Goal: Transaction & Acquisition: Purchase product/service

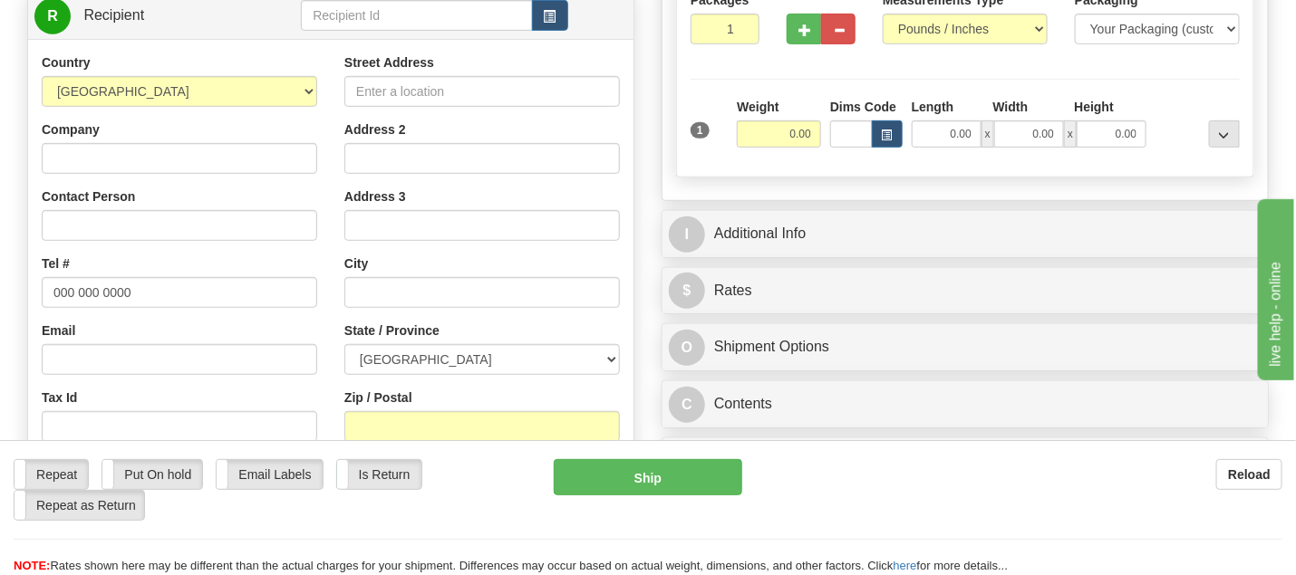
scroll to position [296, 0]
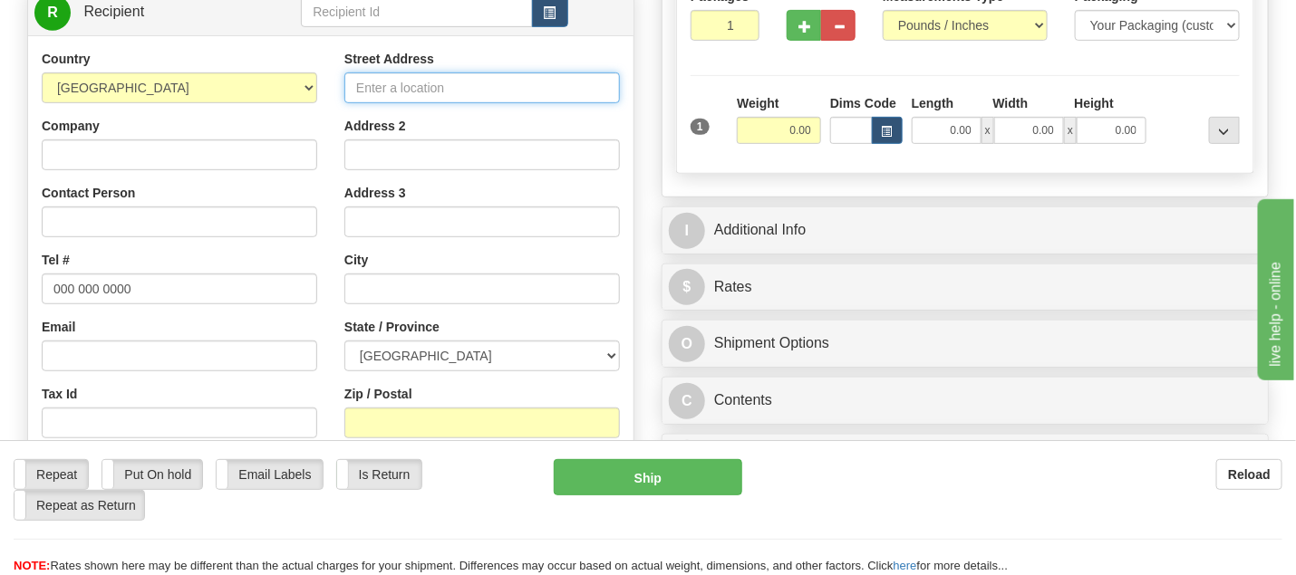
click at [411, 86] on input "Street Address" at bounding box center [481, 87] width 275 height 31
paste input "[STREET_ADDRESS][PERSON_NAME]"
type input "[STREET_ADDRESS][PERSON_NAME]"
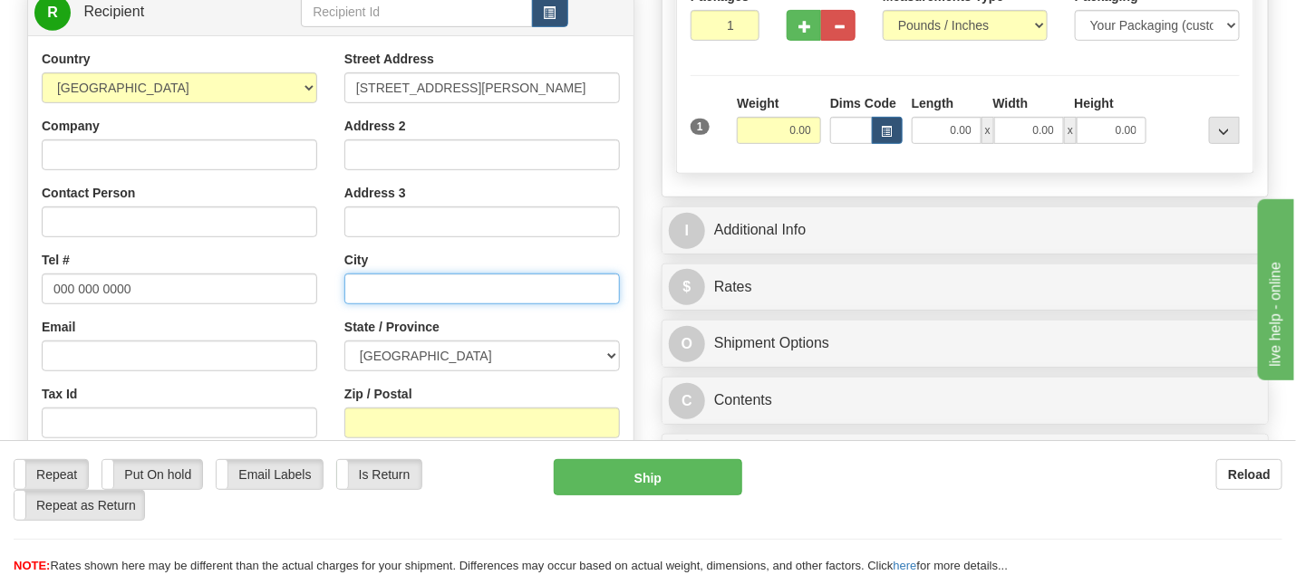
click at [365, 284] on input "text" at bounding box center [481, 289] width 275 height 31
paste input "[GEOGRAPHIC_DATA]"
drag, startPoint x: 498, startPoint y: 292, endPoint x: 549, endPoint y: 292, distance: 50.7
click at [549, 292] on input "[GEOGRAPHIC_DATA]" at bounding box center [481, 289] width 275 height 31
type input "[GEOGRAPHIC_DATA]"
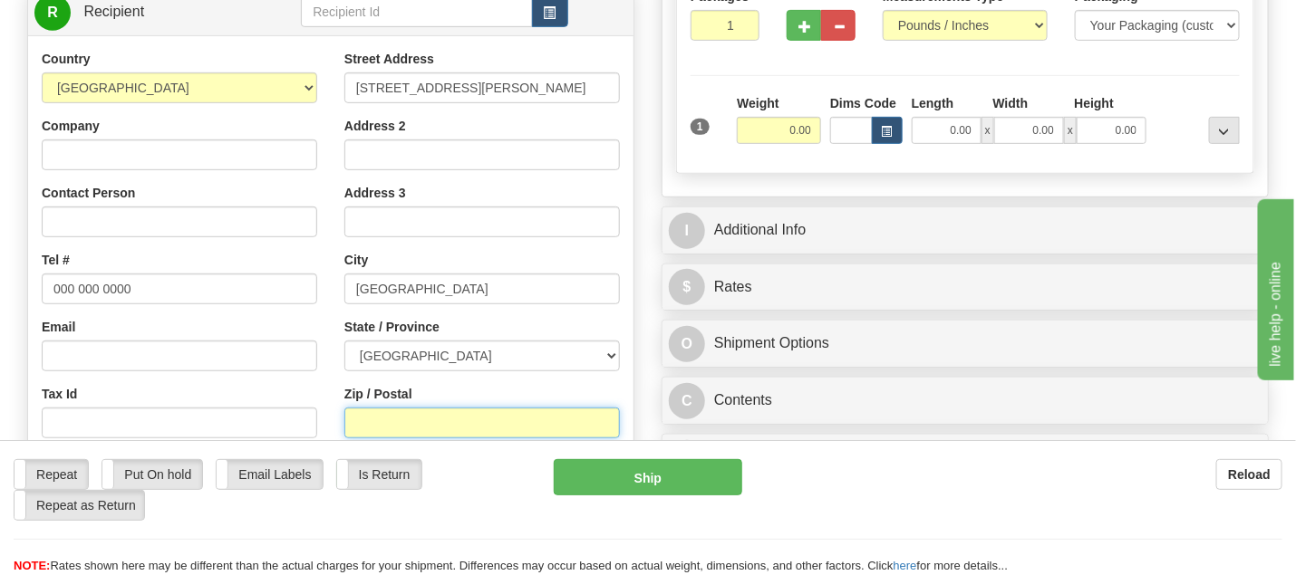
click at [394, 414] on input "Zip / Postal" at bounding box center [481, 423] width 275 height 31
paste input "G0C2B0"
type input "G0C2B0"
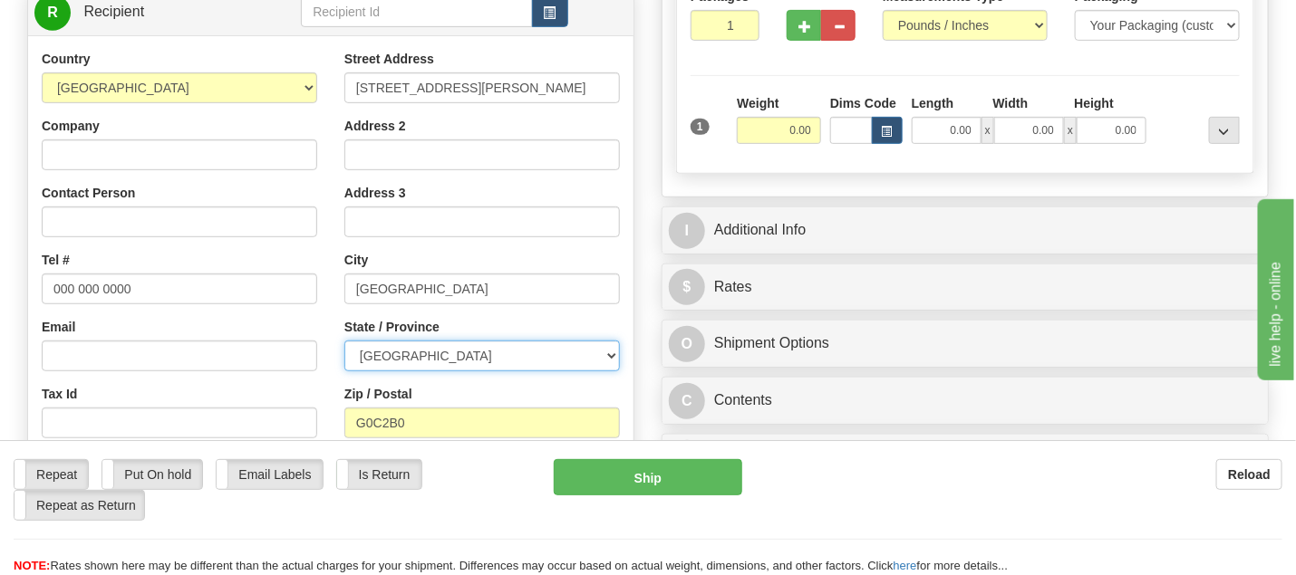
click at [606, 352] on select "[GEOGRAPHIC_DATA] [GEOGRAPHIC_DATA] [GEOGRAPHIC_DATA] [GEOGRAPHIC_DATA] [GEOGRA…" at bounding box center [481, 356] width 275 height 31
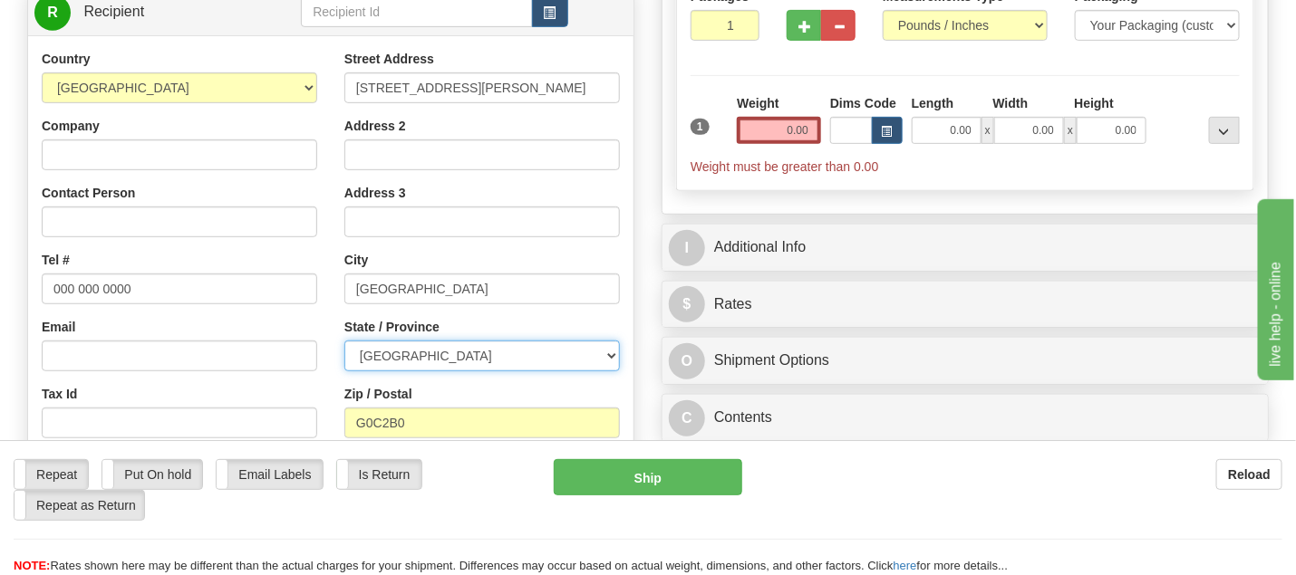
select select "QC"
click at [344, 341] on select "[GEOGRAPHIC_DATA] [GEOGRAPHIC_DATA] [GEOGRAPHIC_DATA] [GEOGRAPHIC_DATA] [GEOGRA…" at bounding box center [481, 356] width 275 height 31
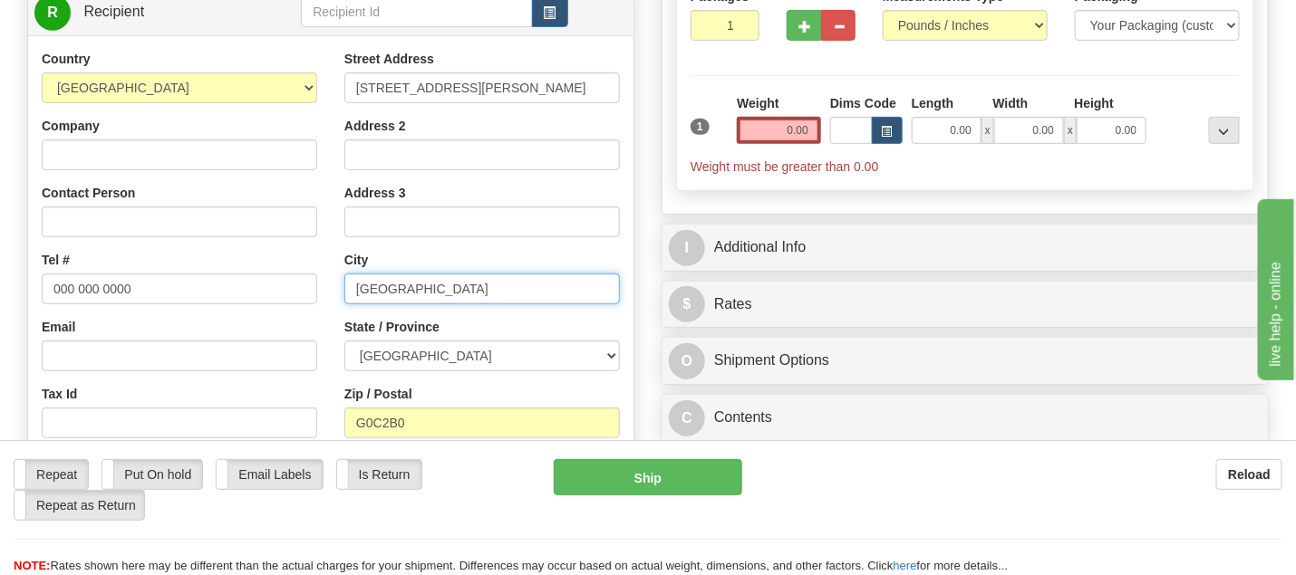
drag, startPoint x: 445, startPoint y: 292, endPoint x: 571, endPoint y: 293, distance: 125.9
click at [571, 293] on input "[GEOGRAPHIC_DATA]" at bounding box center [481, 289] width 275 height 31
type input "[GEOGRAPHIC_DATA]"
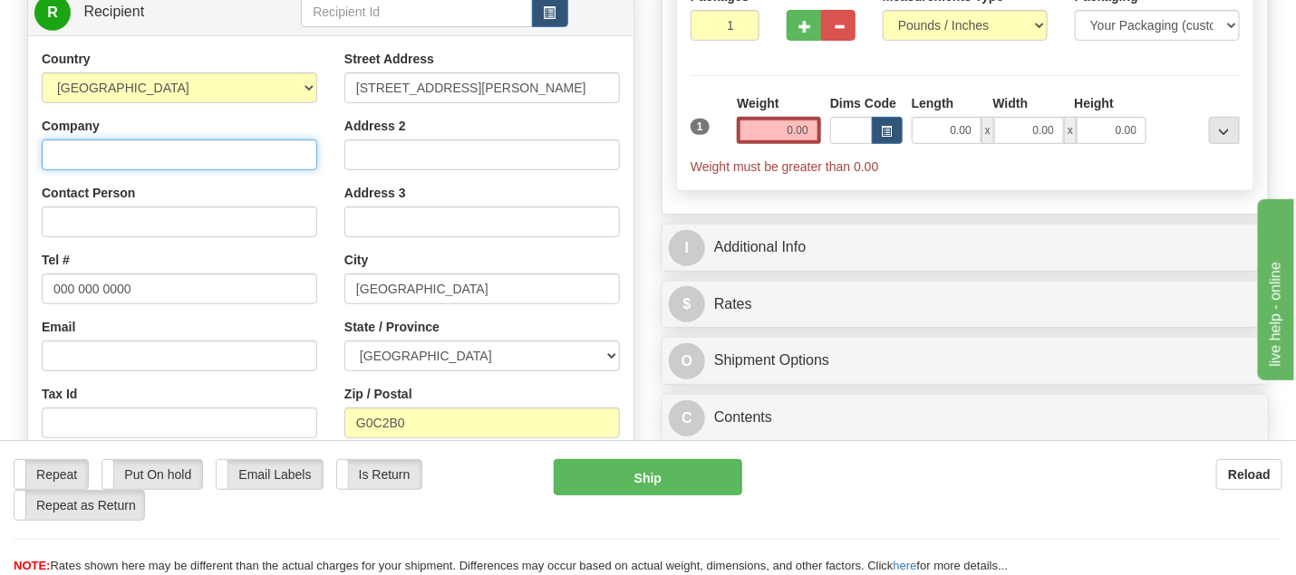
click at [124, 159] on input "Company" at bounding box center [179, 155] width 275 height 31
paste input "[PERSON_NAME]"
type input "[PERSON_NAME]"
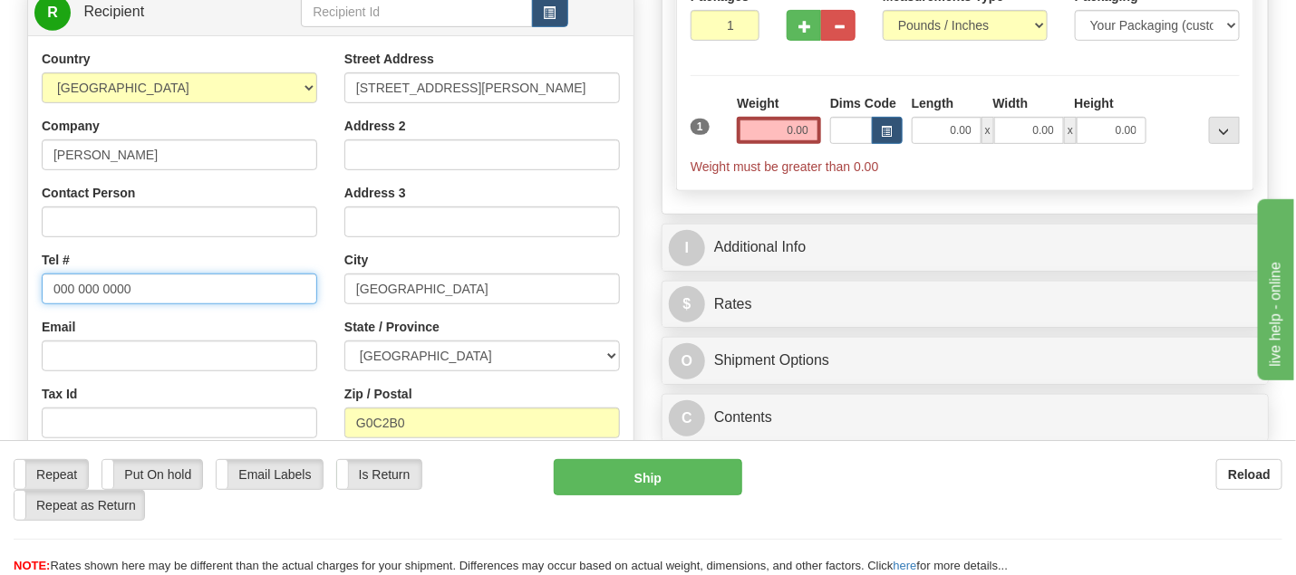
drag, startPoint x: 52, startPoint y: 291, endPoint x: 139, endPoint y: 292, distance: 87.0
click at [139, 292] on input "000 000 0000" at bounding box center [179, 289] width 275 height 31
paste input "4183925298"
type input "4183925298"
drag, startPoint x: 779, startPoint y: 131, endPoint x: 833, endPoint y: 132, distance: 53.5
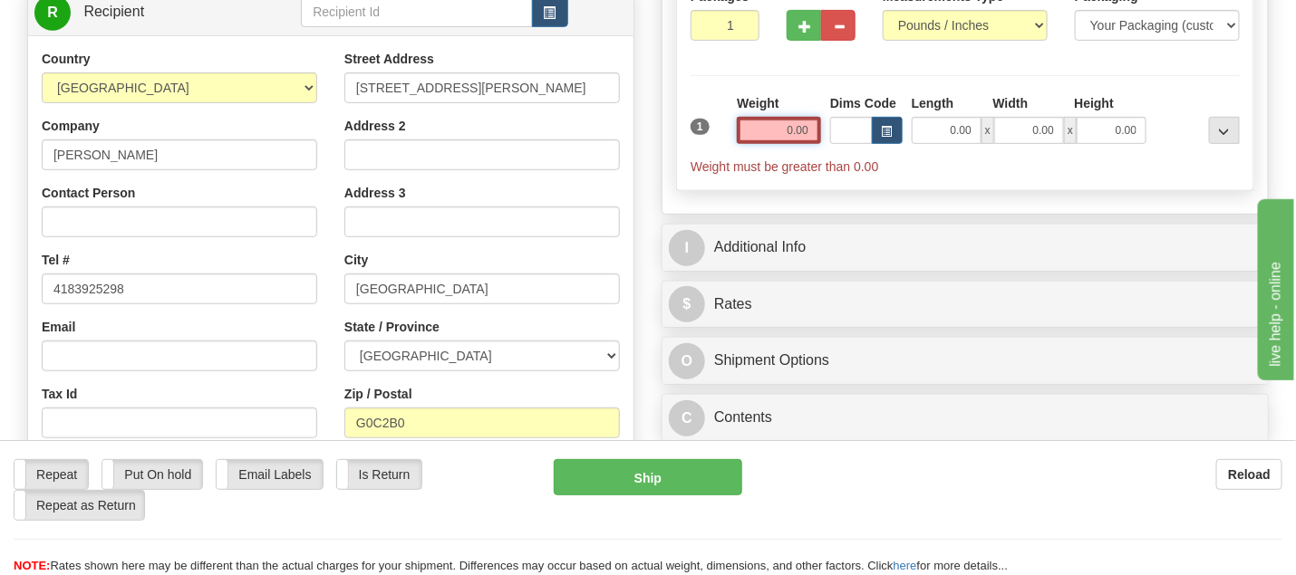
click at [833, 132] on div "1 Weight 0.00 Dims Code 0.00" at bounding box center [965, 135] width 558 height 82
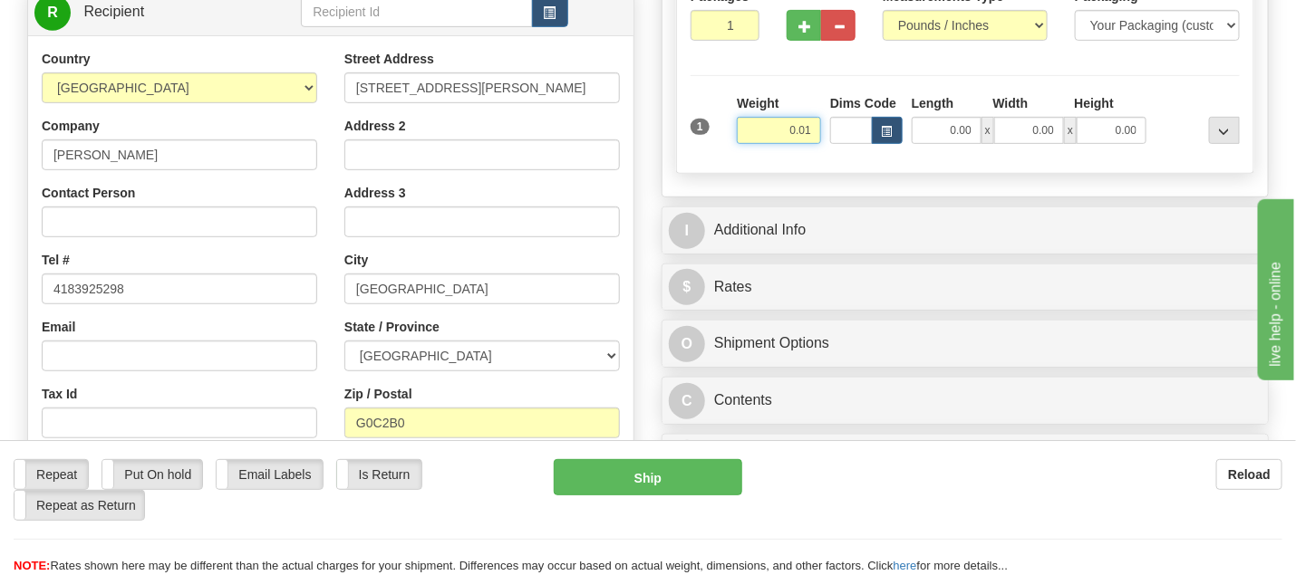
type input "0.01"
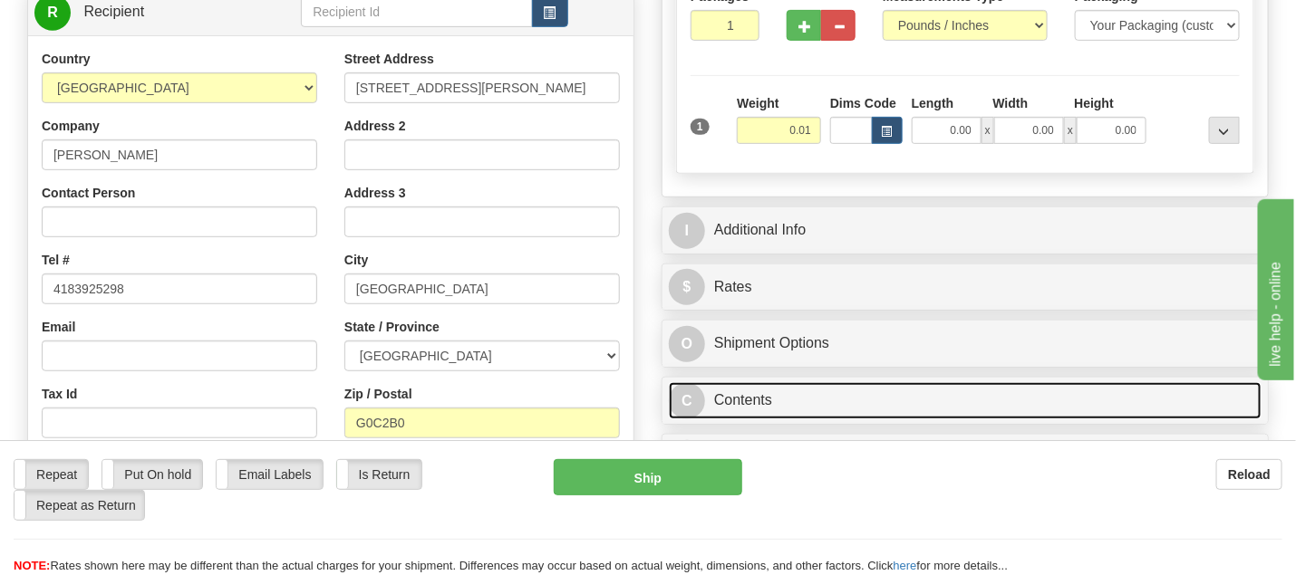
click at [747, 399] on link "C Contents" at bounding box center [965, 400] width 593 height 37
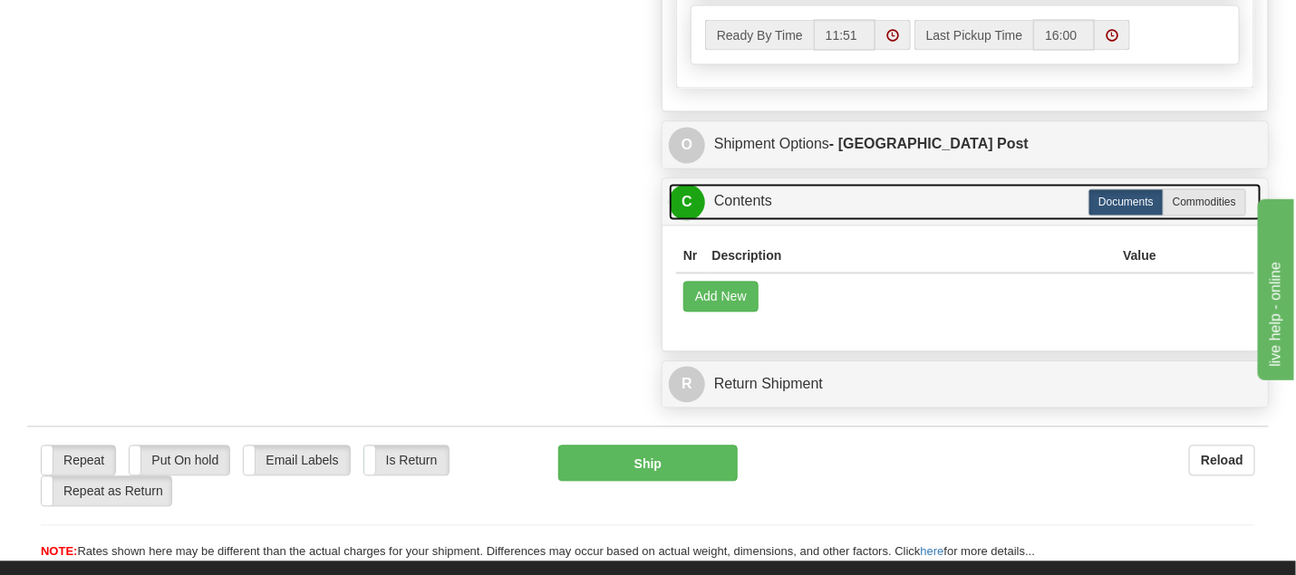
scroll to position [1249, 0]
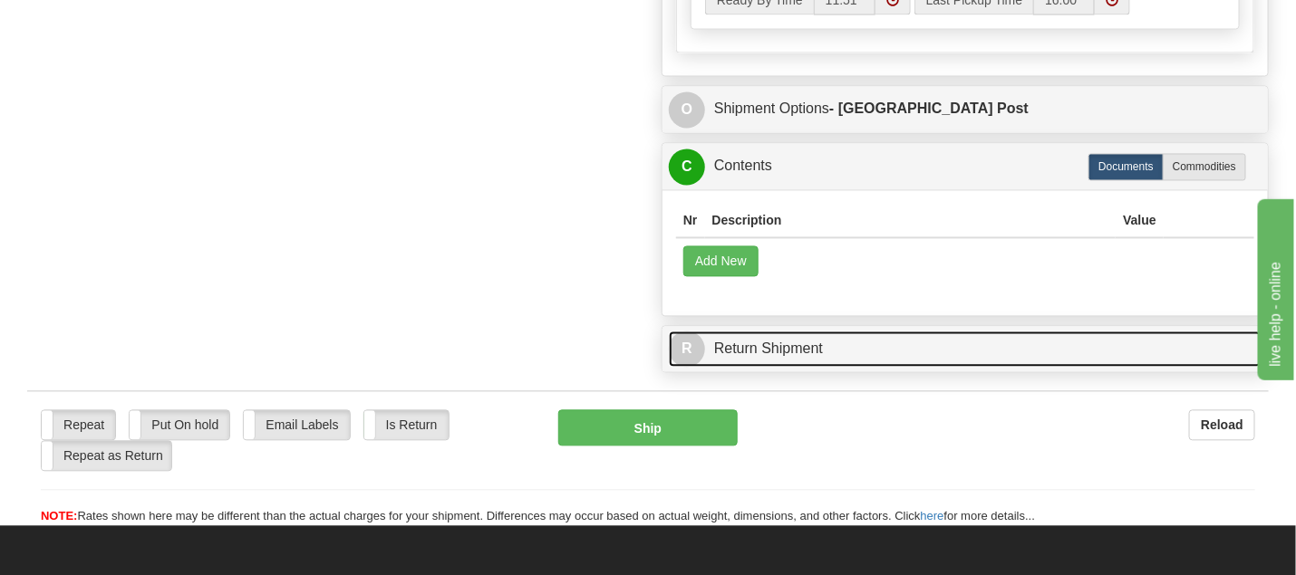
click at [796, 349] on link "R Return Shipment" at bounding box center [965, 350] width 593 height 37
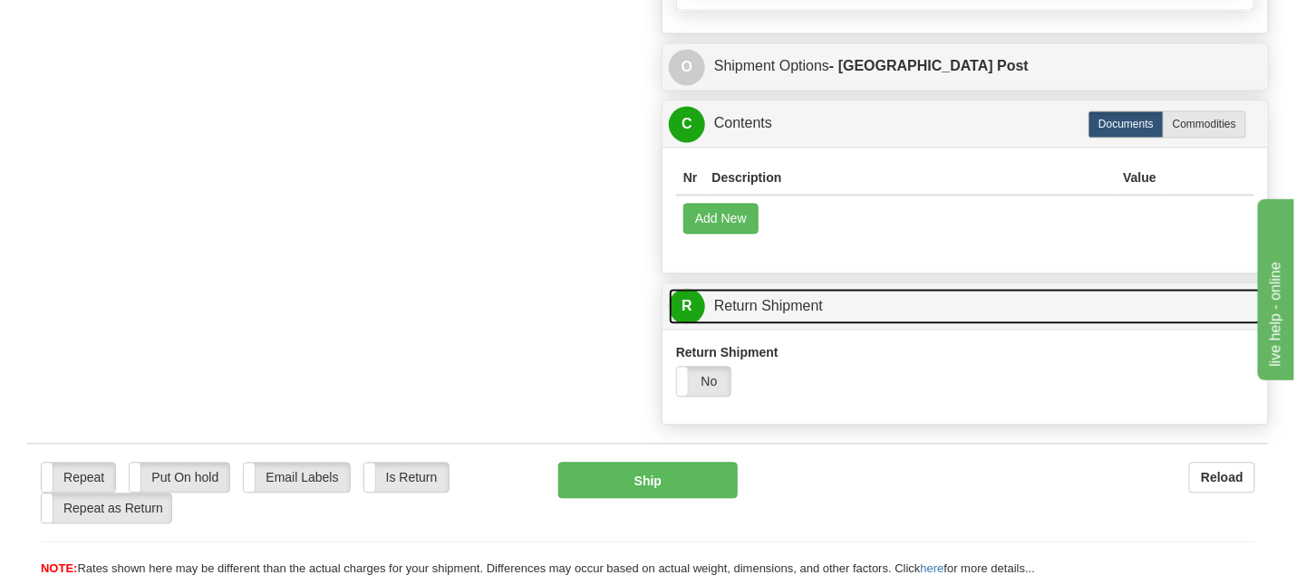
scroll to position [1452, 0]
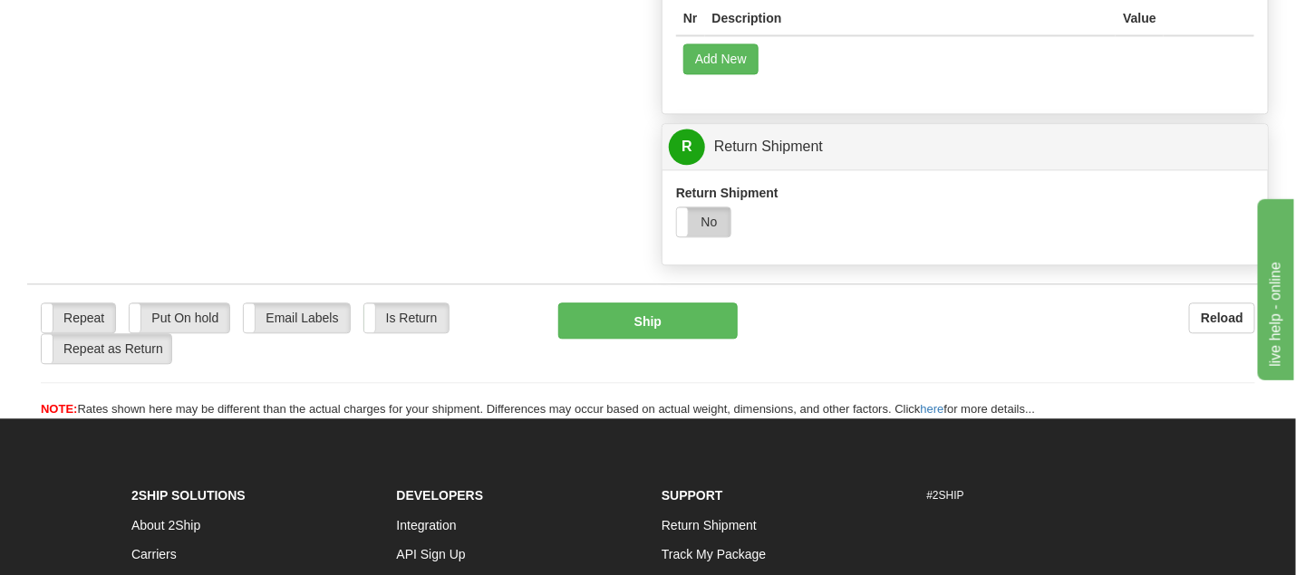
click at [719, 219] on label "No" at bounding box center [703, 221] width 53 height 29
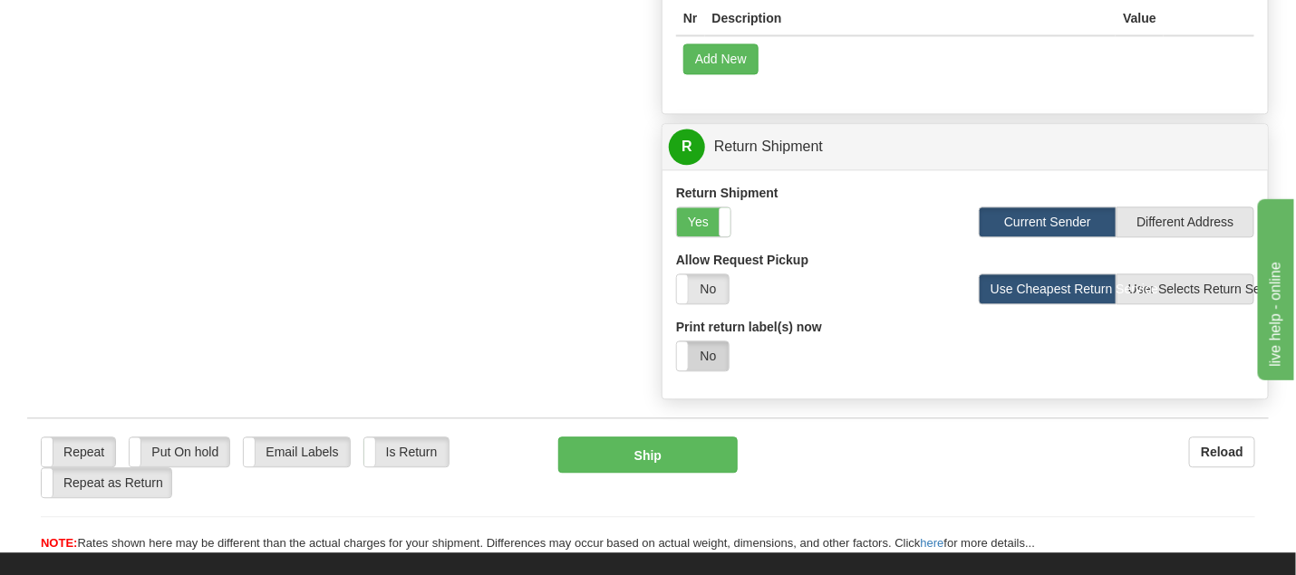
click at [702, 351] on label "No" at bounding box center [703, 356] width 52 height 29
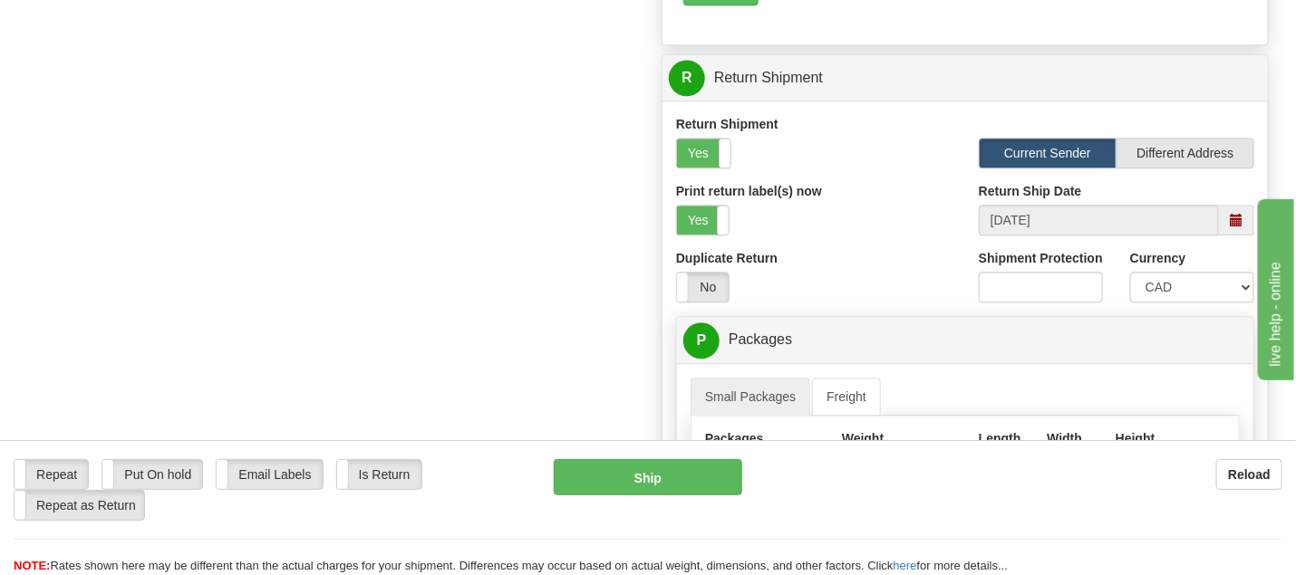
scroll to position [1673, 0]
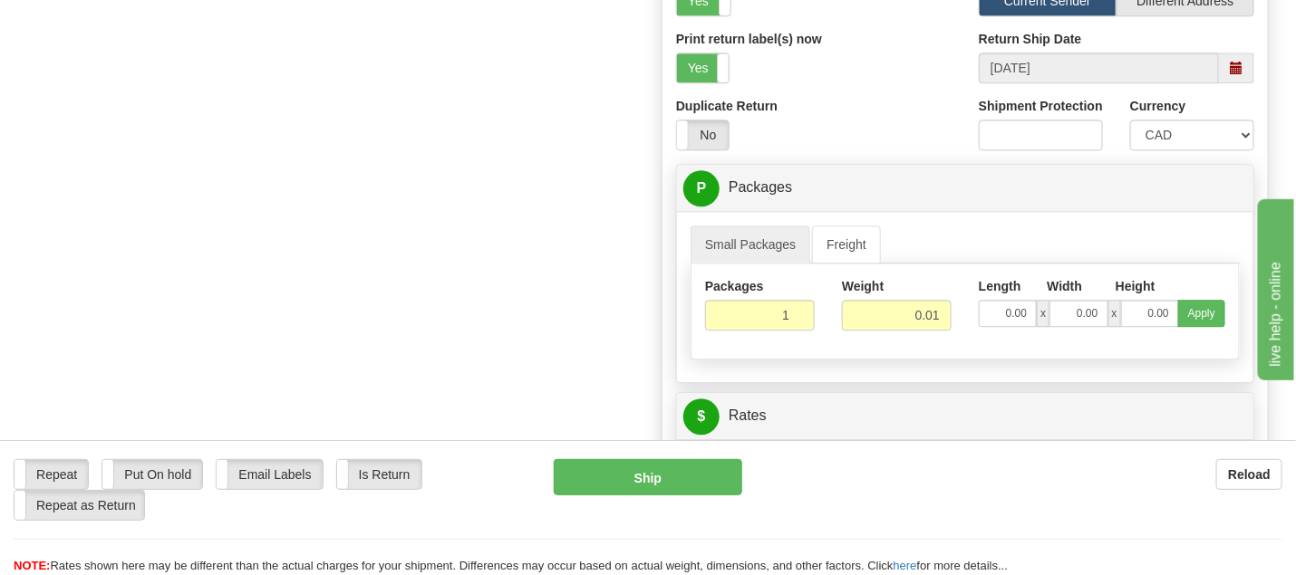
drag, startPoint x: 1330, startPoint y: 403, endPoint x: 1313, endPoint y: 399, distance: 17.8
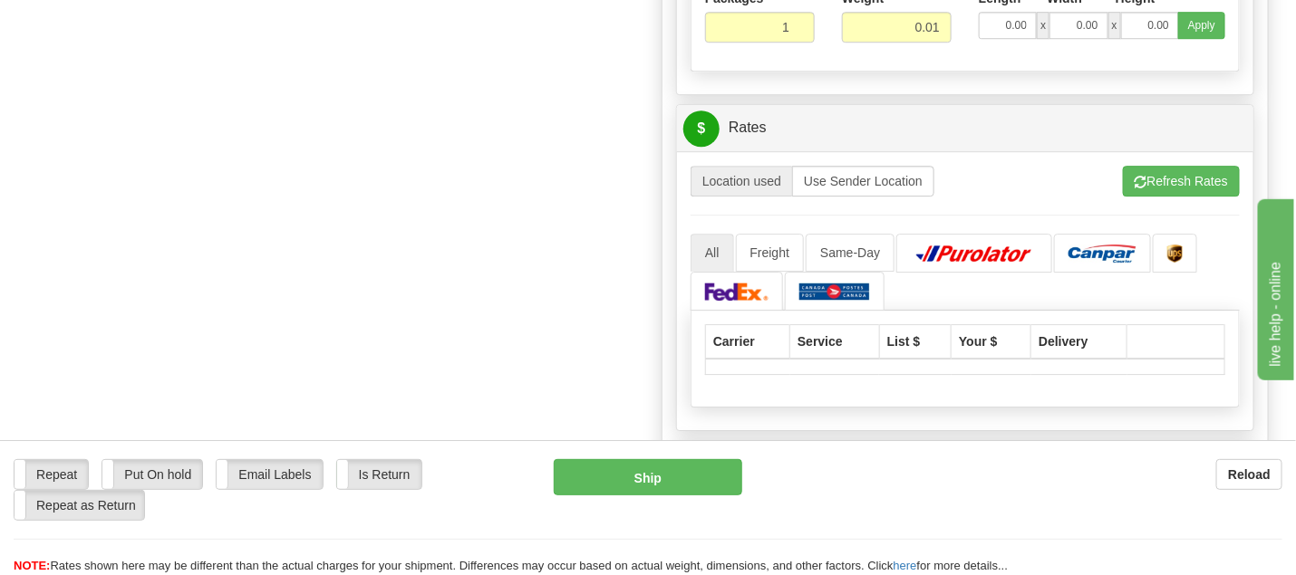
scroll to position [1932, 0]
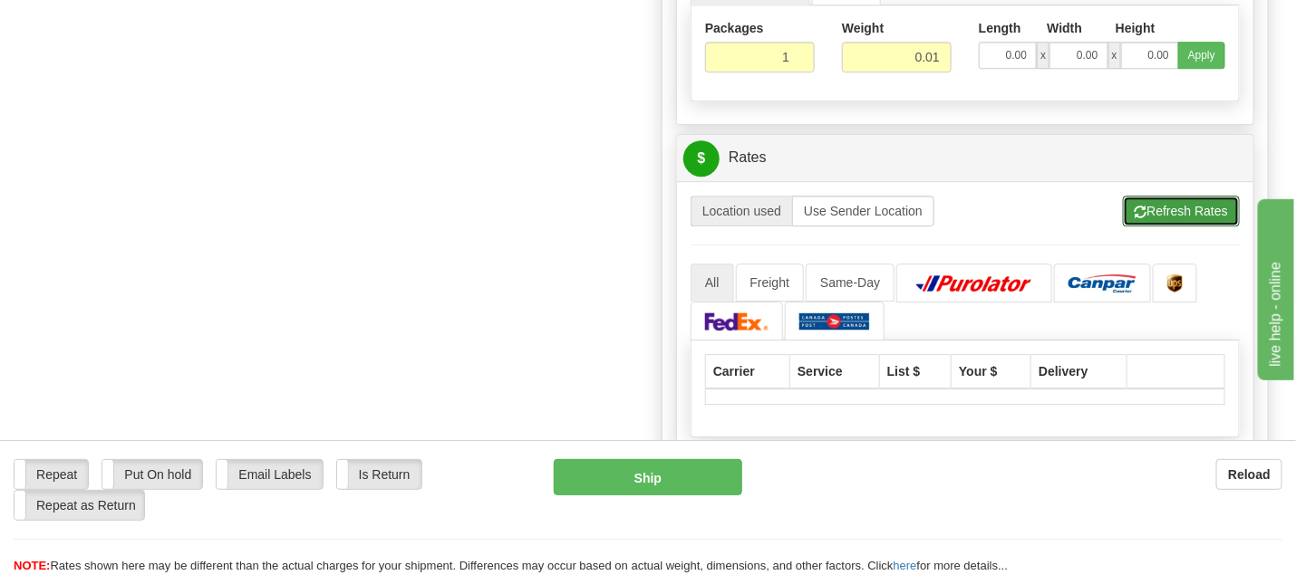
click at [1176, 196] on button "Refresh Rates" at bounding box center [1181, 211] width 117 height 31
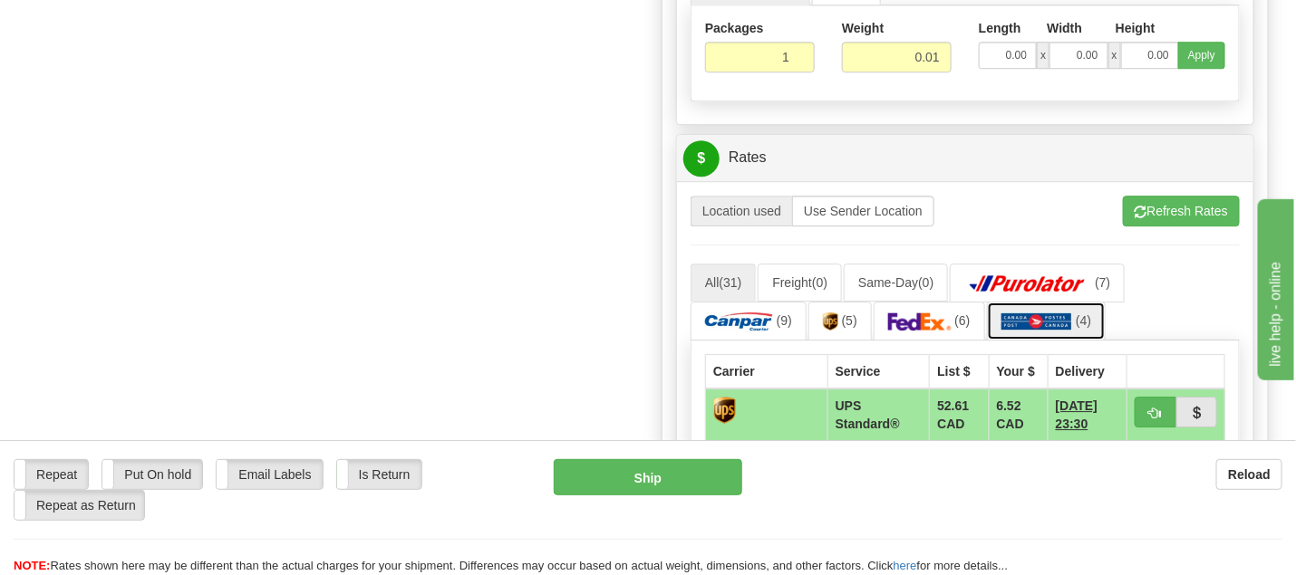
click at [1023, 313] on img at bounding box center [1037, 322] width 72 height 18
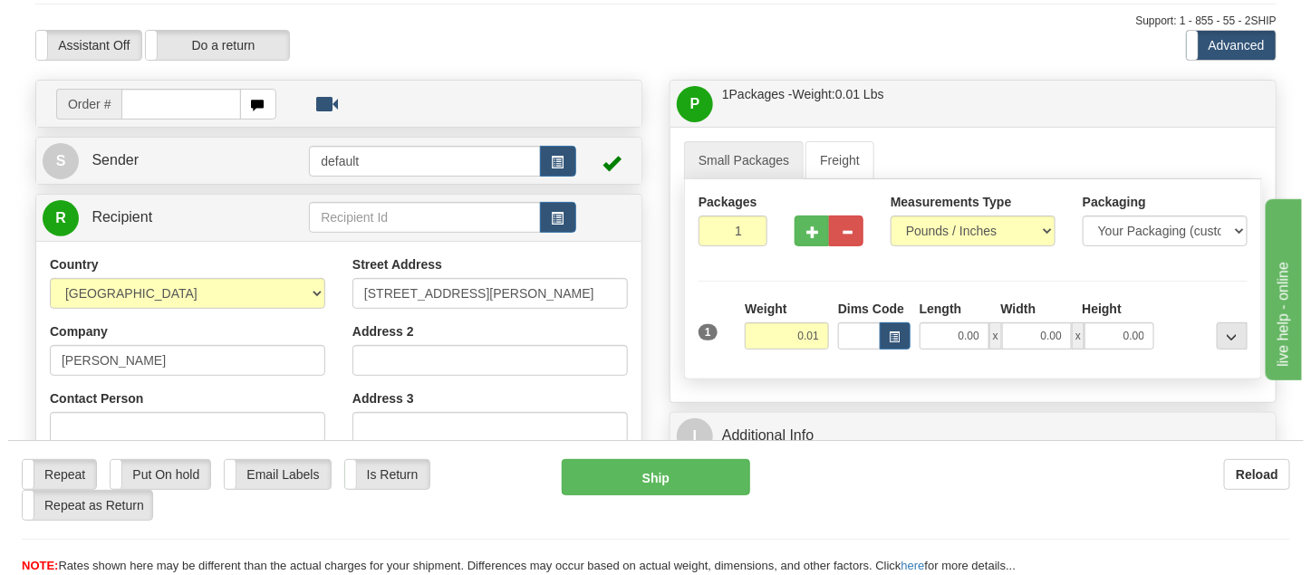
scroll to position [82, 0]
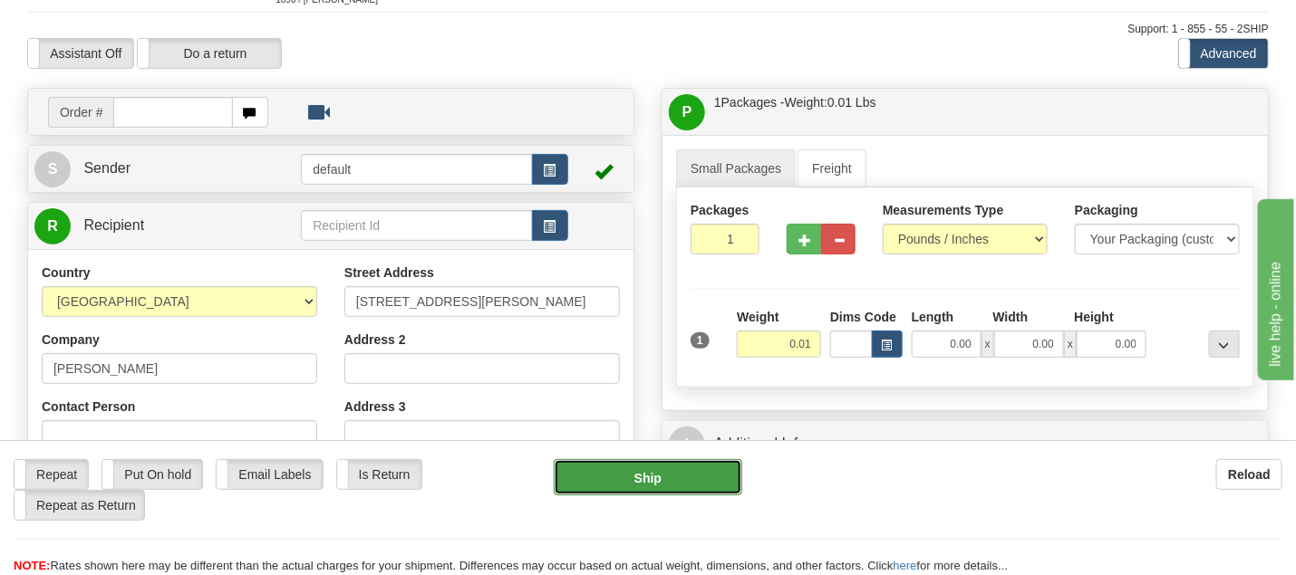
click at [652, 472] on button "Ship" at bounding box center [648, 477] width 188 height 36
type input "DOM.EP"
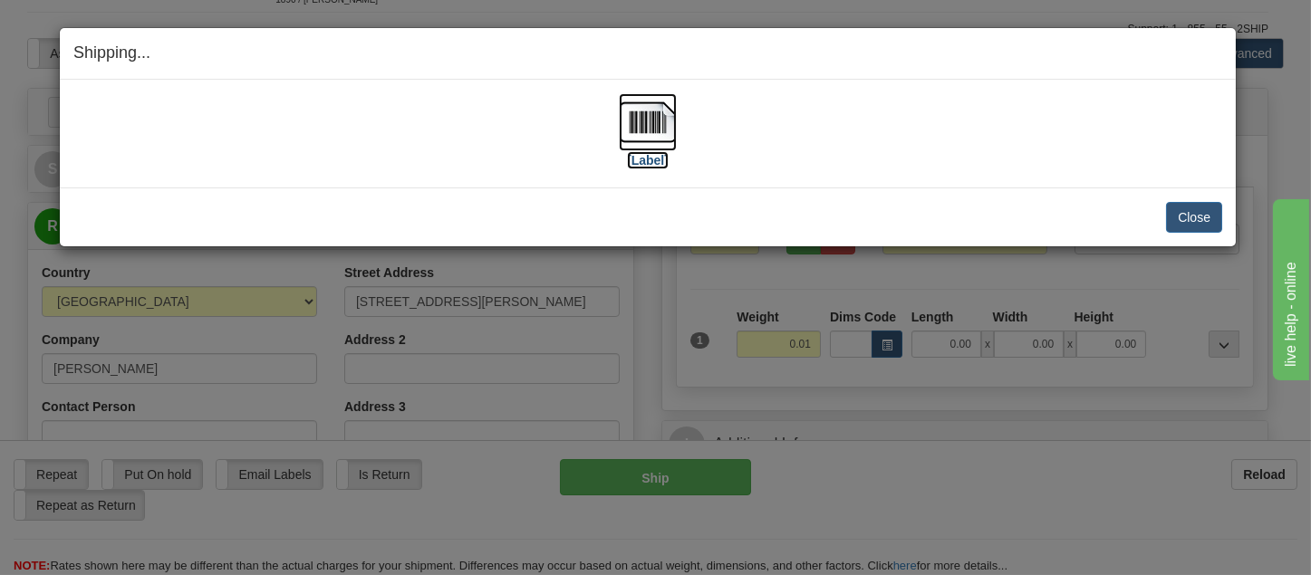
click at [651, 112] on img at bounding box center [648, 122] width 58 height 58
click at [1181, 220] on button "Close" at bounding box center [1194, 217] width 56 height 31
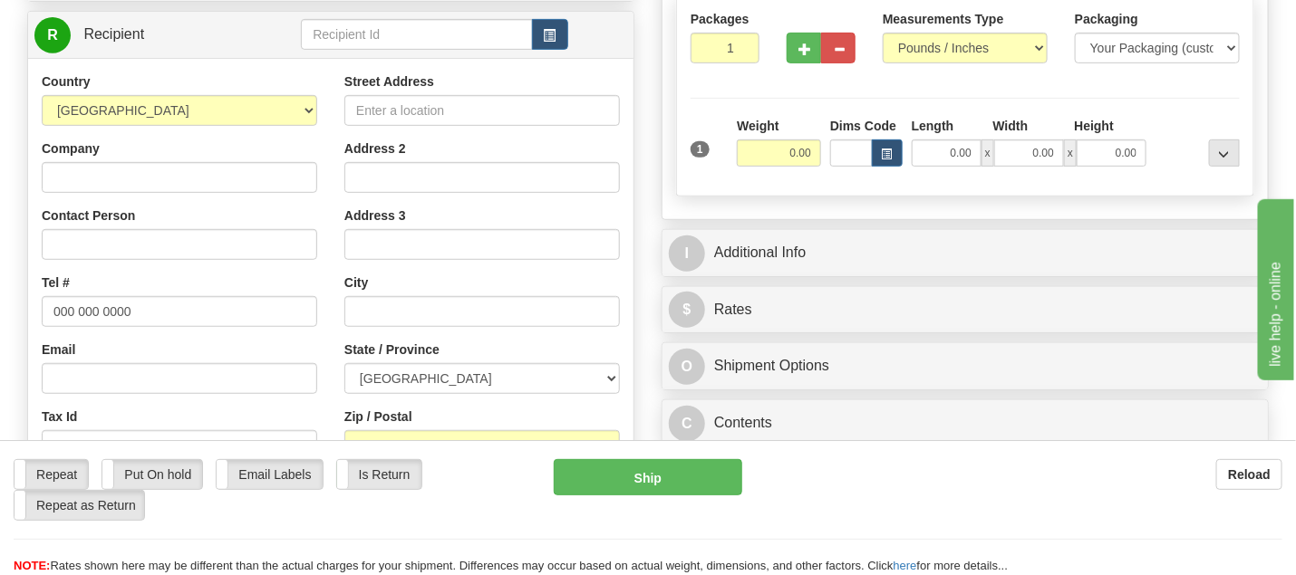
drag, startPoint x: 1303, startPoint y: 150, endPoint x: 122, endPoint y: 30, distance: 1186.7
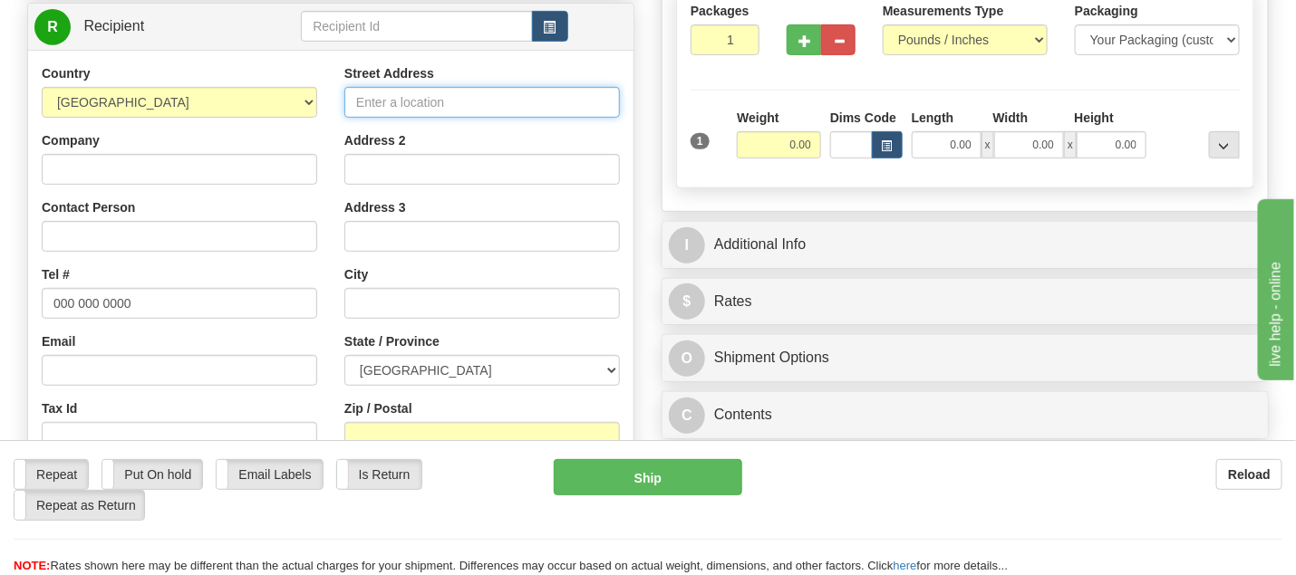
click at [362, 98] on input "Street Address" at bounding box center [481, 102] width 275 height 31
paste input "107 Rte PoirierSaint-Siméon-de-Bonaventure, QC G0C 3A0"
drag, startPoint x: 356, startPoint y: 98, endPoint x: 612, endPoint y: 109, distance: 255.7
click at [612, 109] on input "107 Rte PoirierSaint-Siméon-de-Bonaventure, QC G0C 3A0" at bounding box center [481, 102] width 275 height 31
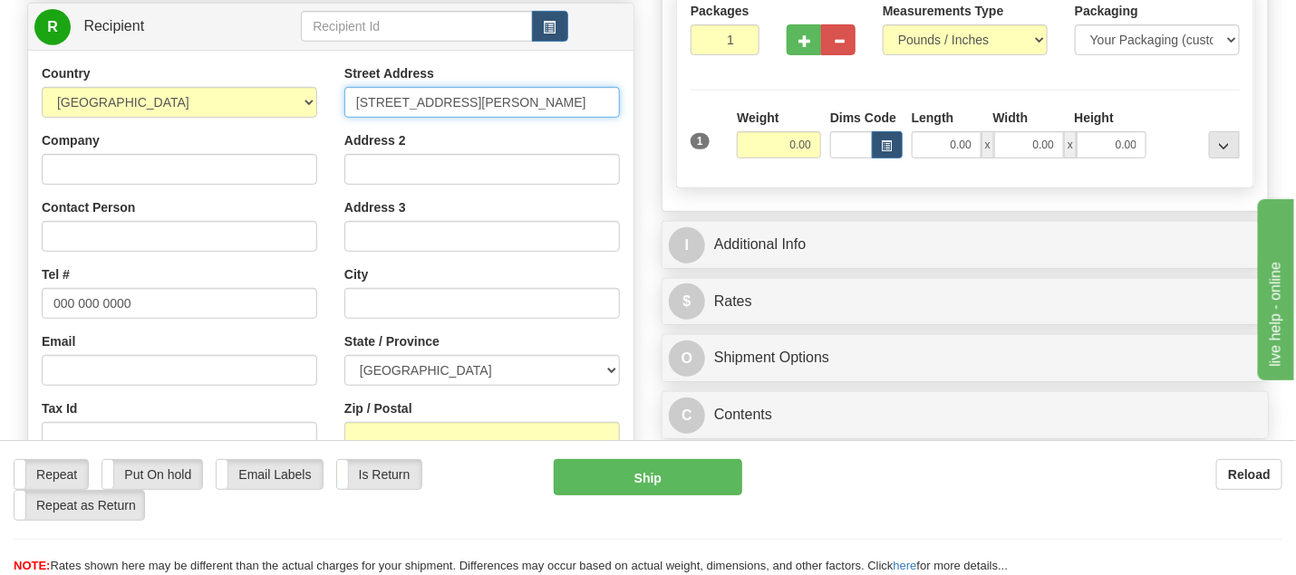
type input "107 Rte PoirierSaint-Siméon-de-Bonaventure, QC G0C 3A0"
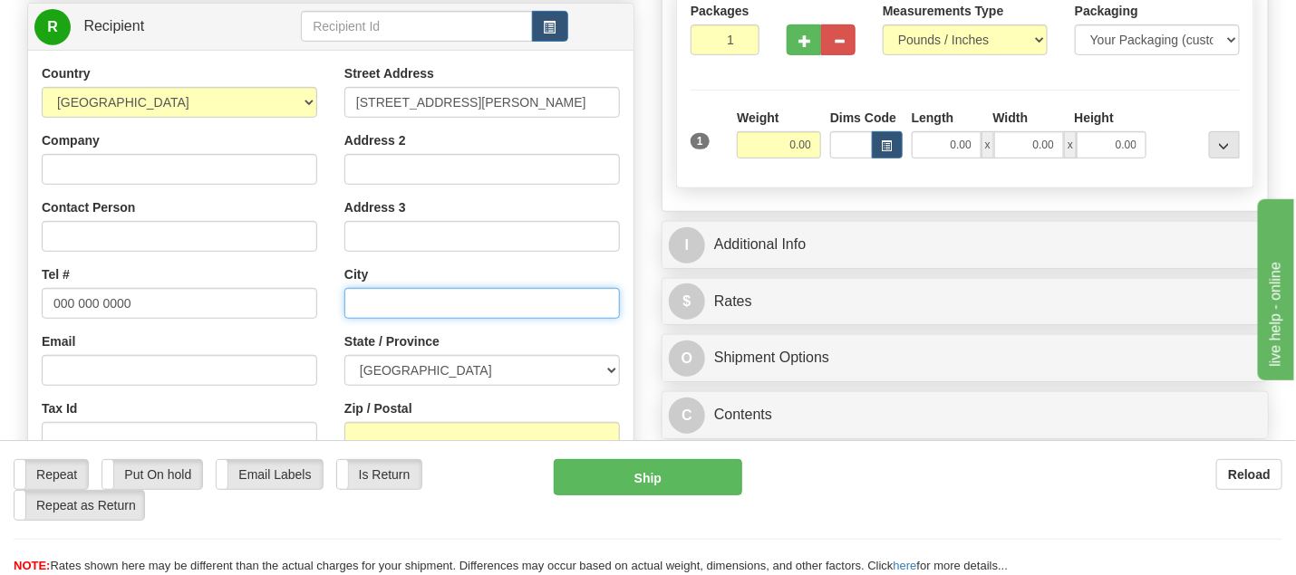
scroll to position [0, 0]
click at [362, 303] on input "text" at bounding box center [481, 303] width 275 height 31
paste input "Saint-Siméon-de-Bonaventure, QC G0C 3A0"
type input "Saint-Siméon-de-Bonaventure, QC G0C 3A0"
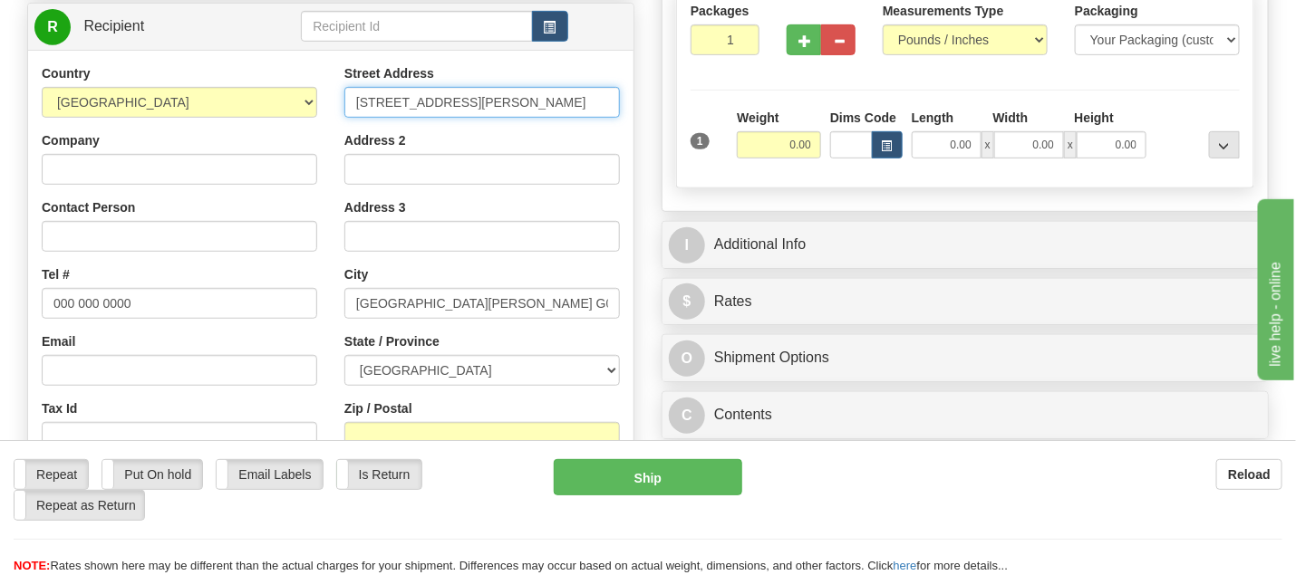
scroll to position [0, 84]
drag, startPoint x: 445, startPoint y: 100, endPoint x: 668, endPoint y: 118, distance: 223.6
type input "107 Rte Poirier"
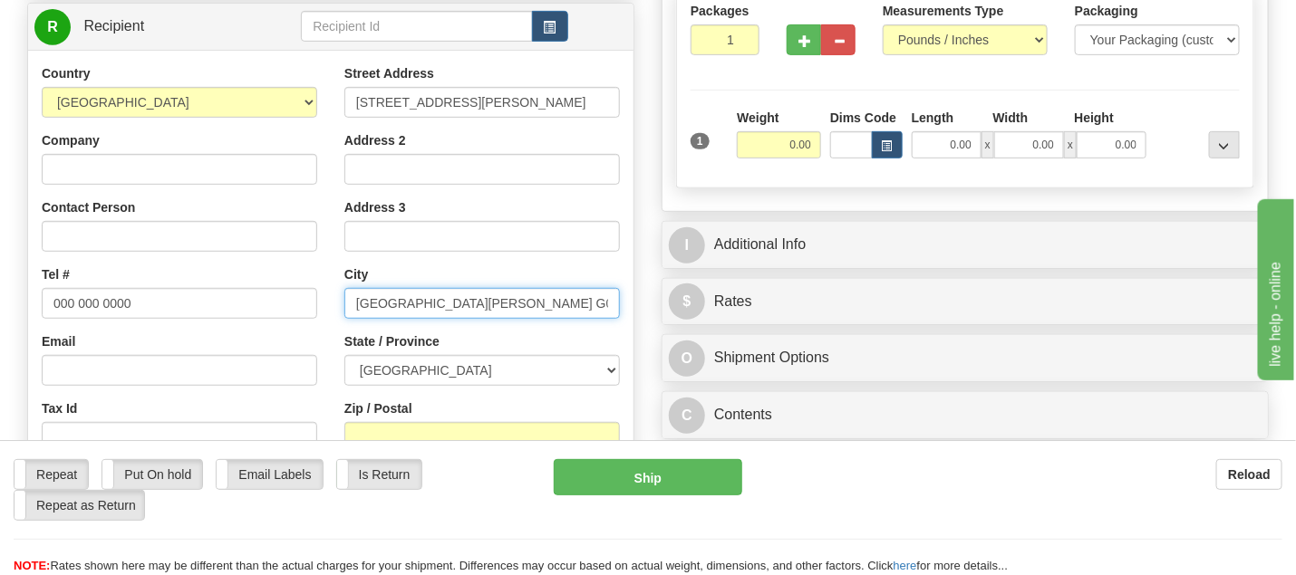
drag, startPoint x: 555, startPoint y: 303, endPoint x: 608, endPoint y: 304, distance: 53.5
click at [608, 304] on input "Saint-Siméon-de-Bonaventure, QC G0C 3A0" at bounding box center [481, 303] width 275 height 31
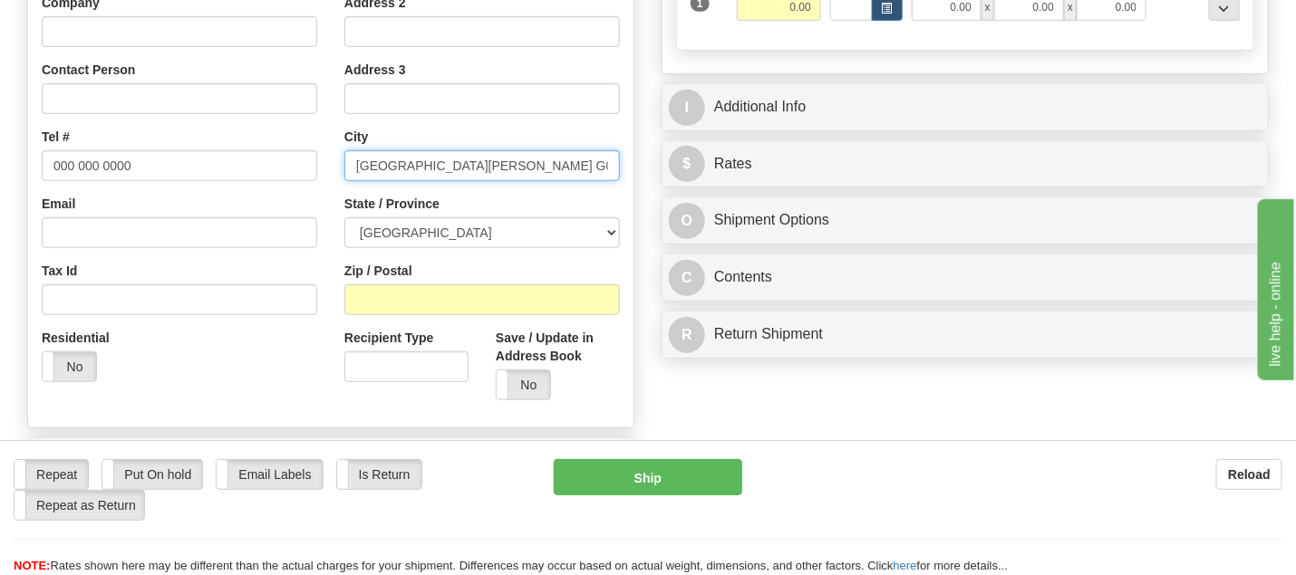
scroll to position [454, 0]
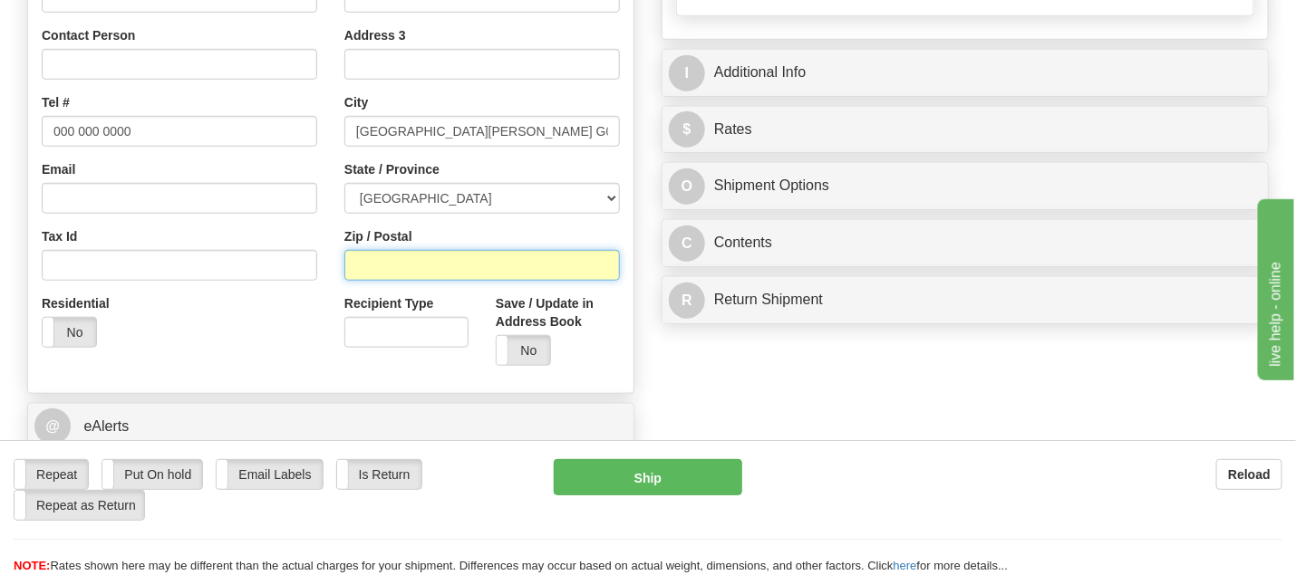
click at [365, 266] on input "Zip / Postal" at bounding box center [481, 265] width 275 height 31
paste input "G0C 3A0"
type input "G0C 3A0"
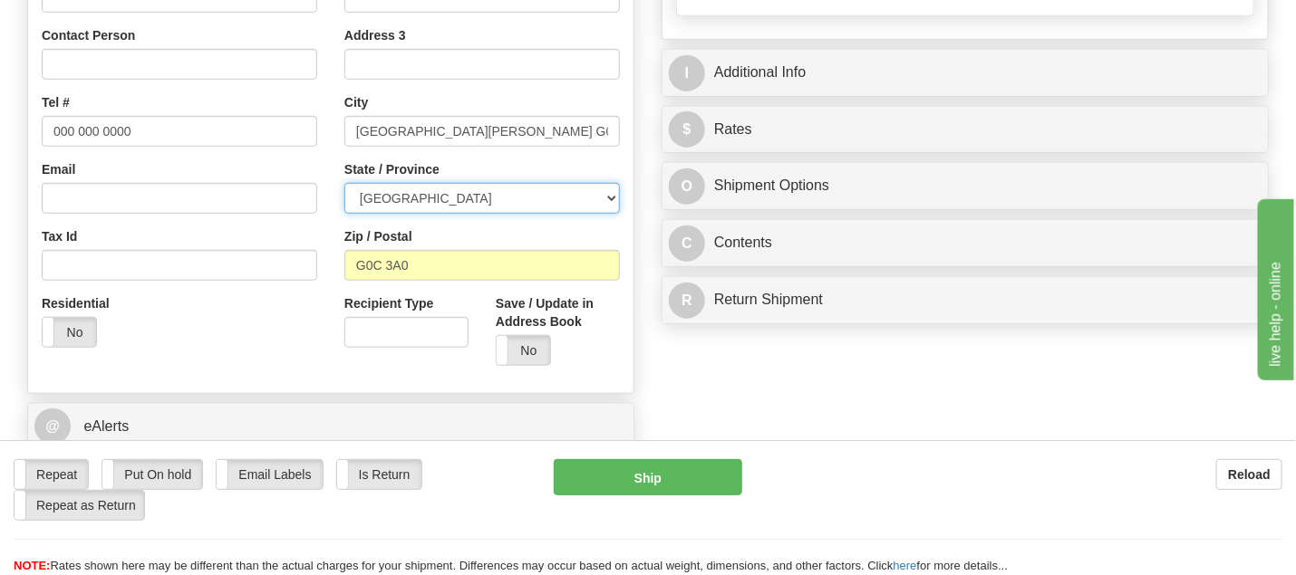
drag, startPoint x: 604, startPoint y: 196, endPoint x: 558, endPoint y: 196, distance: 46.2
click at [603, 196] on select "[GEOGRAPHIC_DATA] [GEOGRAPHIC_DATA] [GEOGRAPHIC_DATA] [GEOGRAPHIC_DATA] [GEOGRA…" at bounding box center [481, 198] width 275 height 31
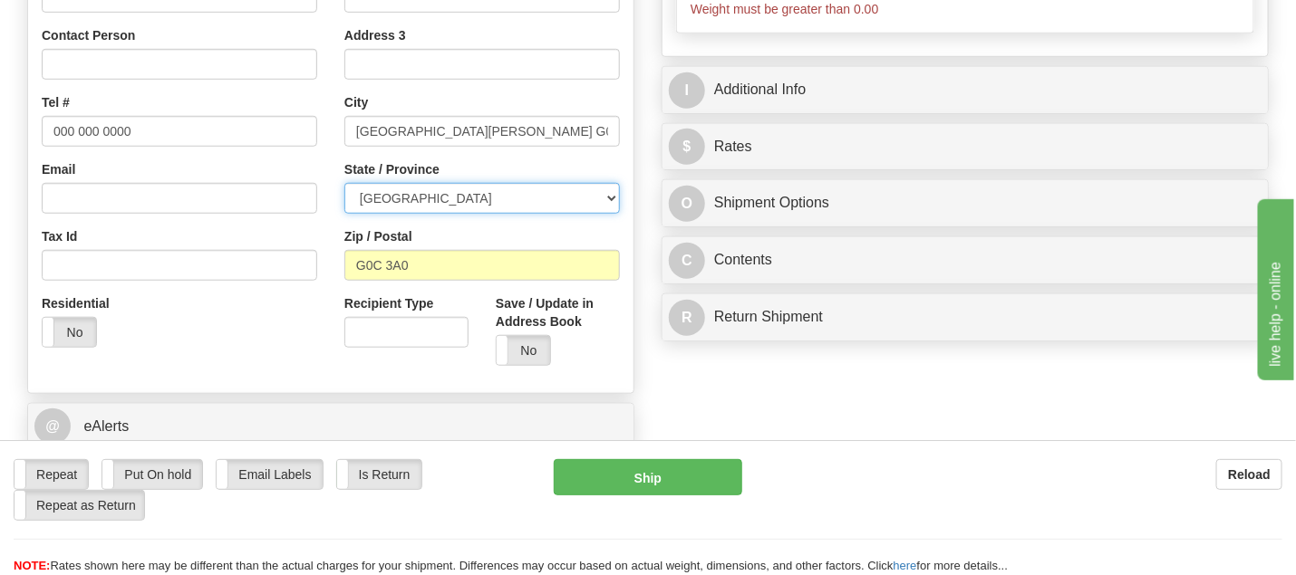
select select "QC"
click at [344, 183] on select "[GEOGRAPHIC_DATA] [GEOGRAPHIC_DATA] [GEOGRAPHIC_DATA] [GEOGRAPHIC_DATA] [GEOGRA…" at bounding box center [481, 198] width 275 height 31
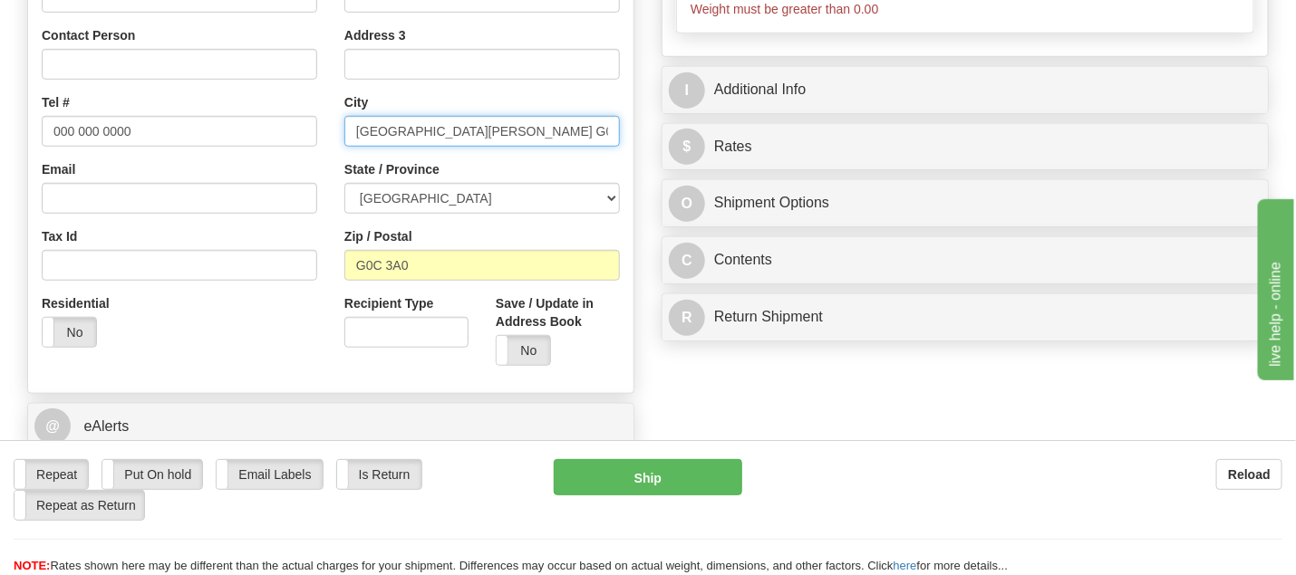
drag, startPoint x: 526, startPoint y: 131, endPoint x: 636, endPoint y: 127, distance: 110.6
click at [636, 127] on div "Create a label for the return Create Pickup Without Label Order # S Sender defa…" at bounding box center [331, 116] width 634 height 800
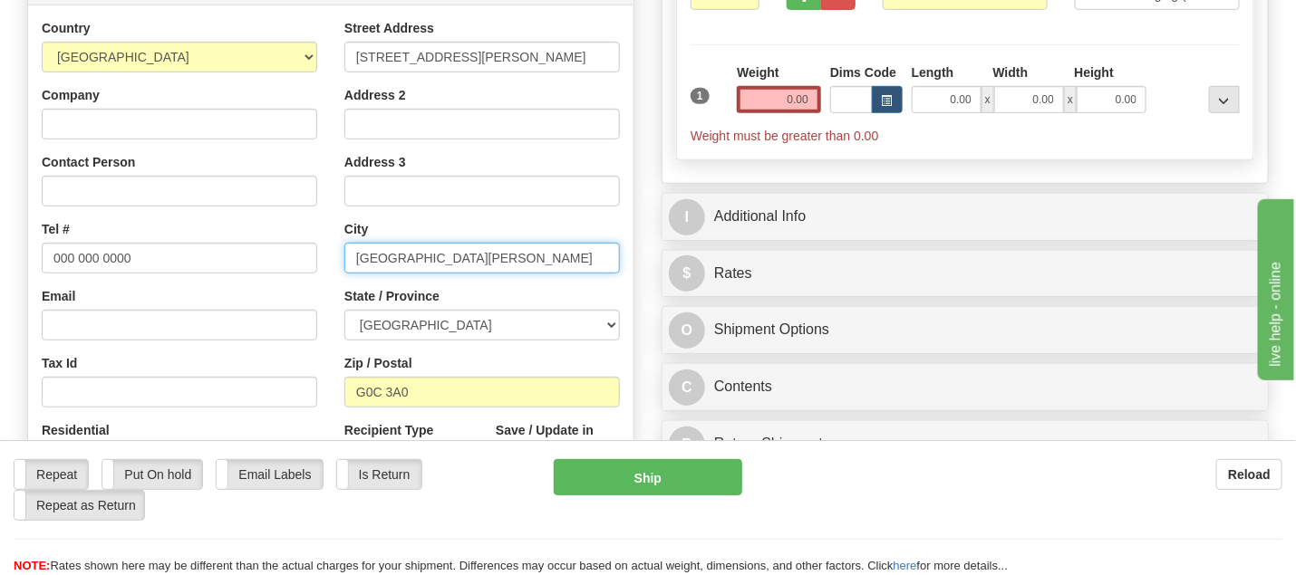
scroll to position [333, 0]
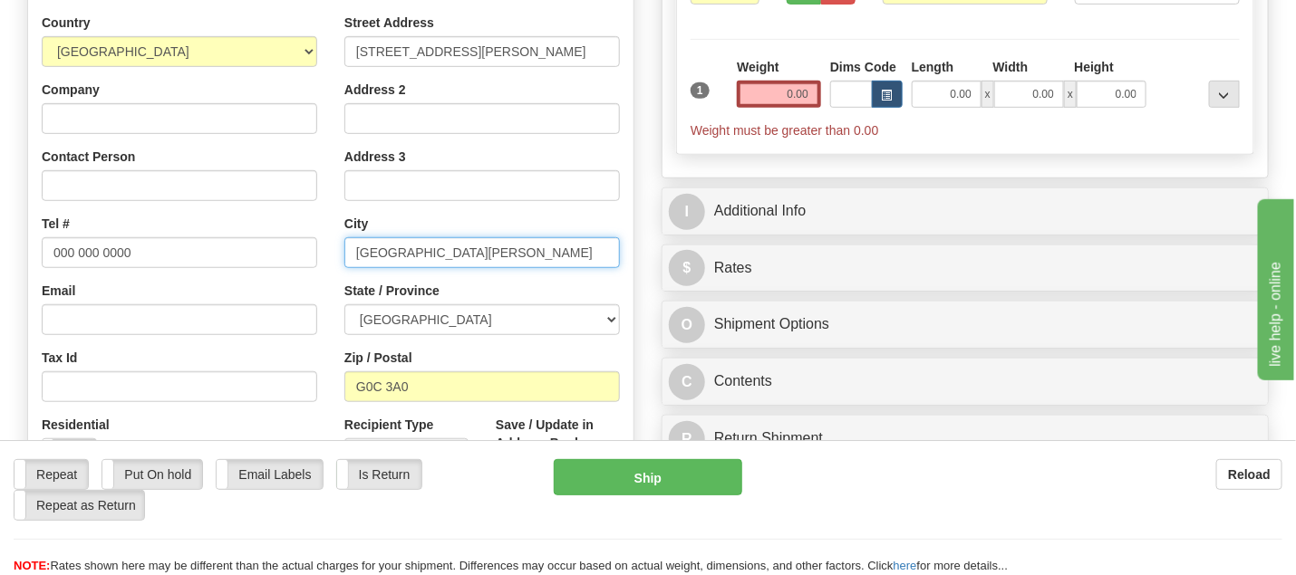
type input "Saint-Siméon-de-Bonaventure"
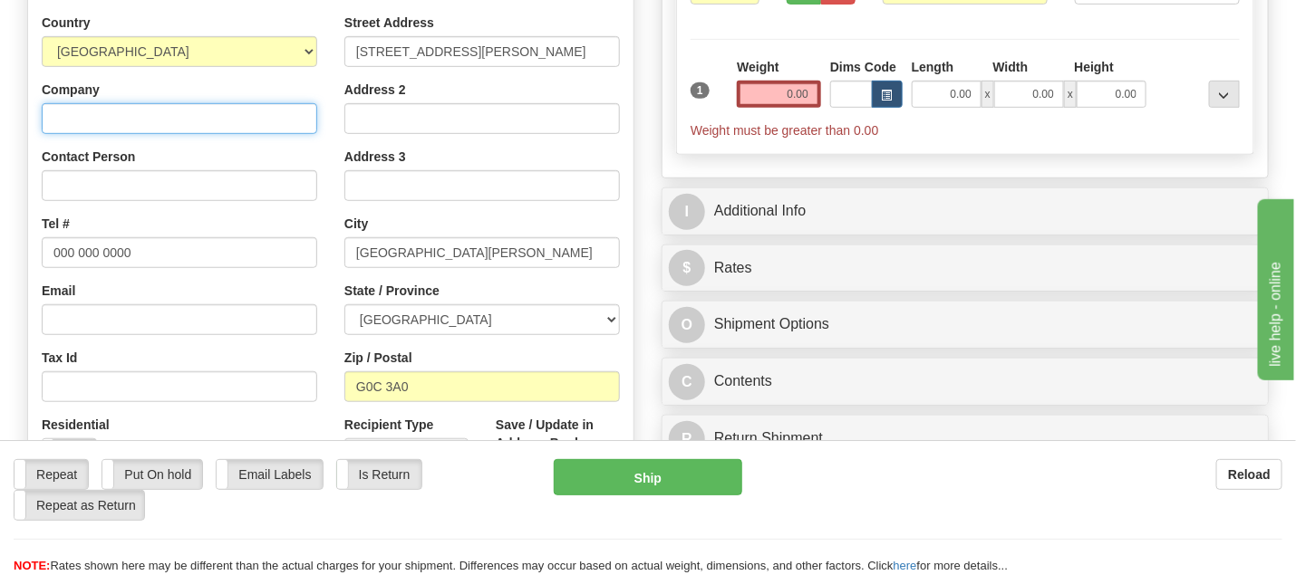
click at [93, 109] on input "Company" at bounding box center [179, 118] width 275 height 31
paste input "Dial Lepage"
type input "Dial Lepage"
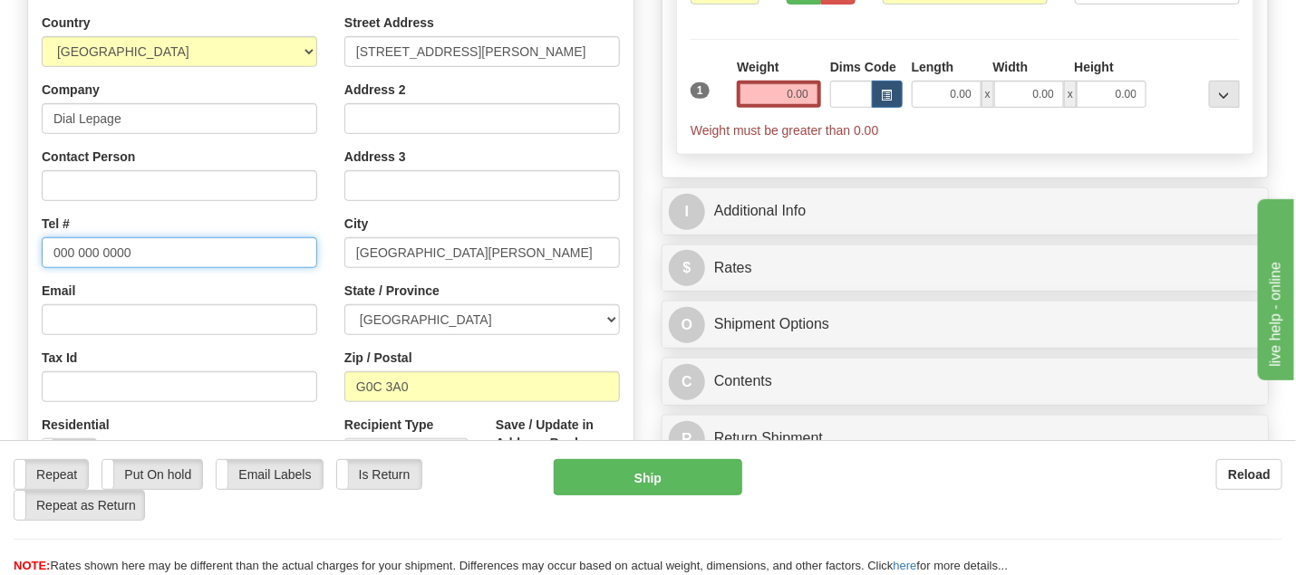
drag, startPoint x: 55, startPoint y: 253, endPoint x: 163, endPoint y: 250, distance: 107.9
click at [163, 250] on input "000 000 0000" at bounding box center [179, 252] width 275 height 31
paste input "4183916738"
type input "4183916738"
drag, startPoint x: 771, startPoint y: 96, endPoint x: 844, endPoint y: 96, distance: 73.4
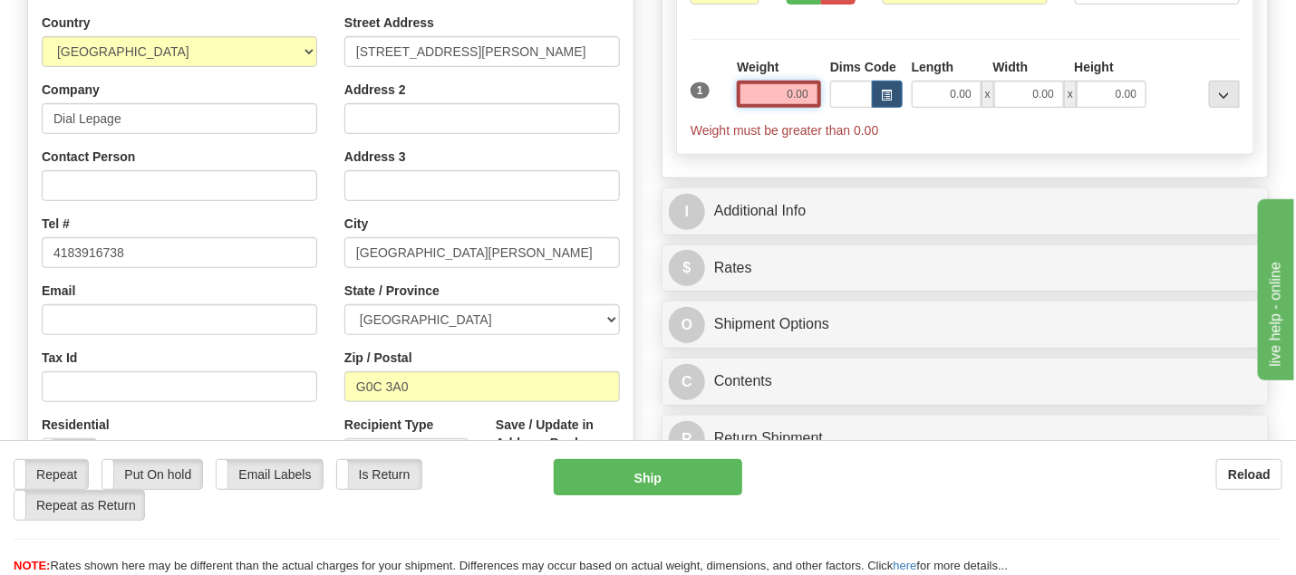
click at [844, 96] on div "1 Weight 0.00 Dims Code 0.00" at bounding box center [965, 99] width 558 height 82
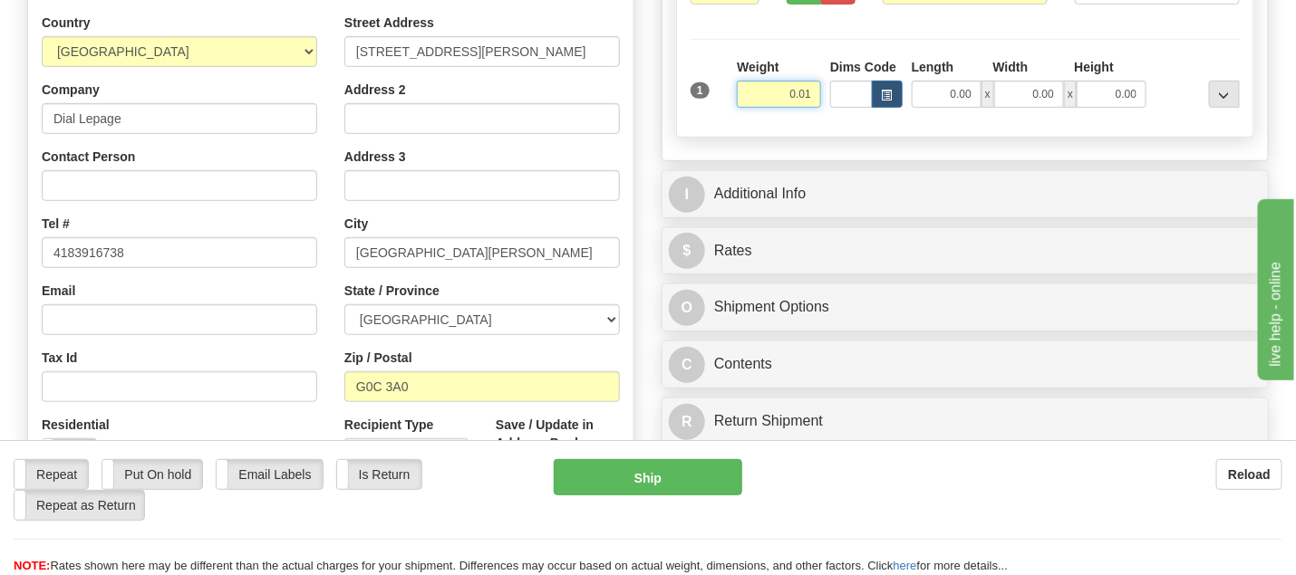
type input "0.01"
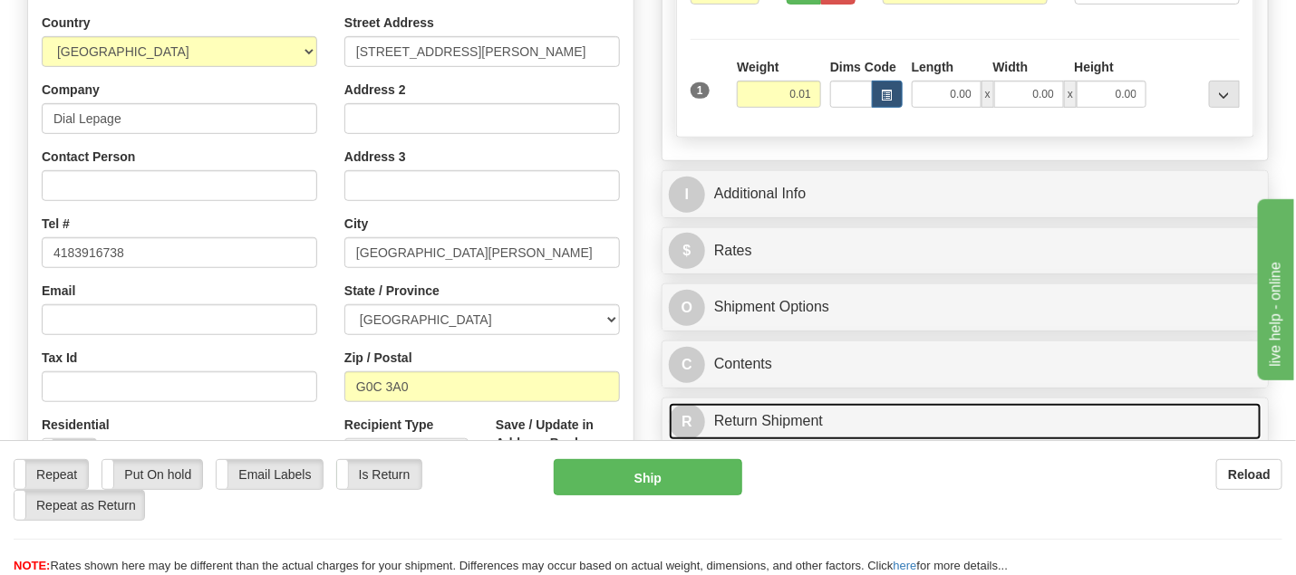
click at [807, 417] on link "R Return Shipment" at bounding box center [965, 421] width 593 height 37
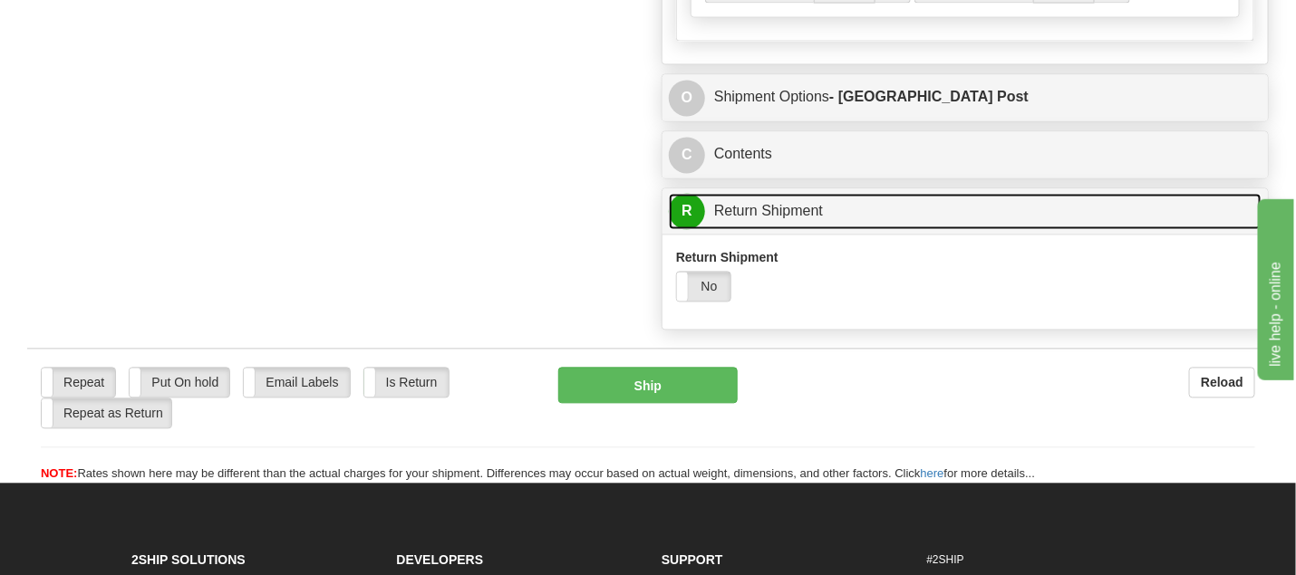
scroll to position [1264, 0]
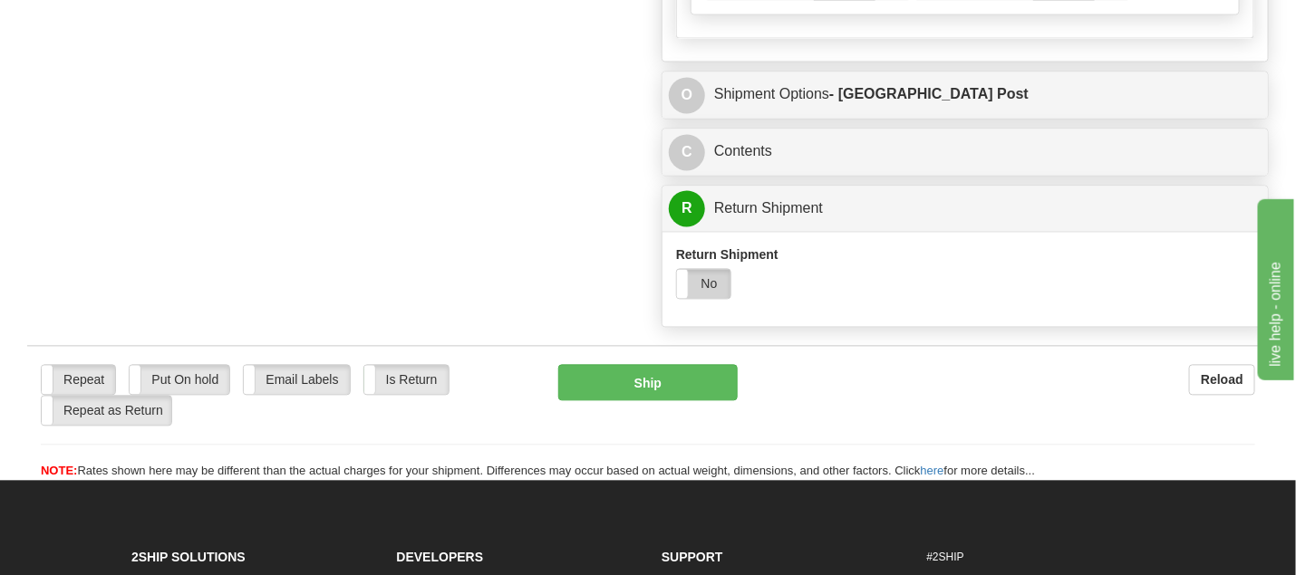
click at [708, 275] on label "No" at bounding box center [703, 284] width 53 height 29
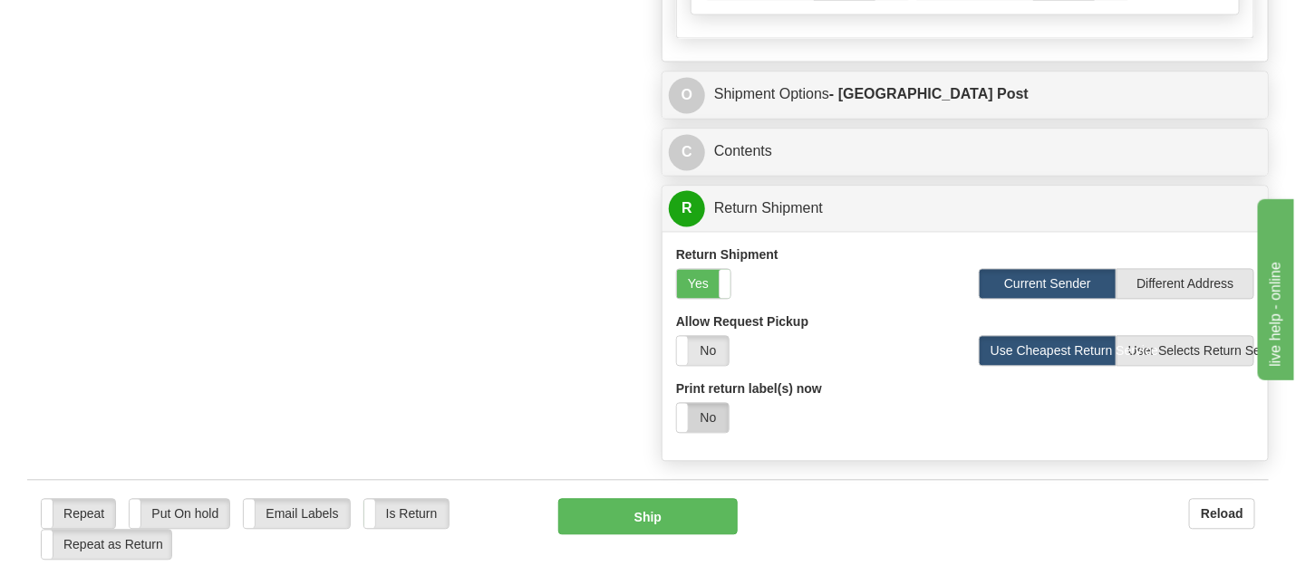
click at [719, 406] on label "No" at bounding box center [703, 418] width 52 height 29
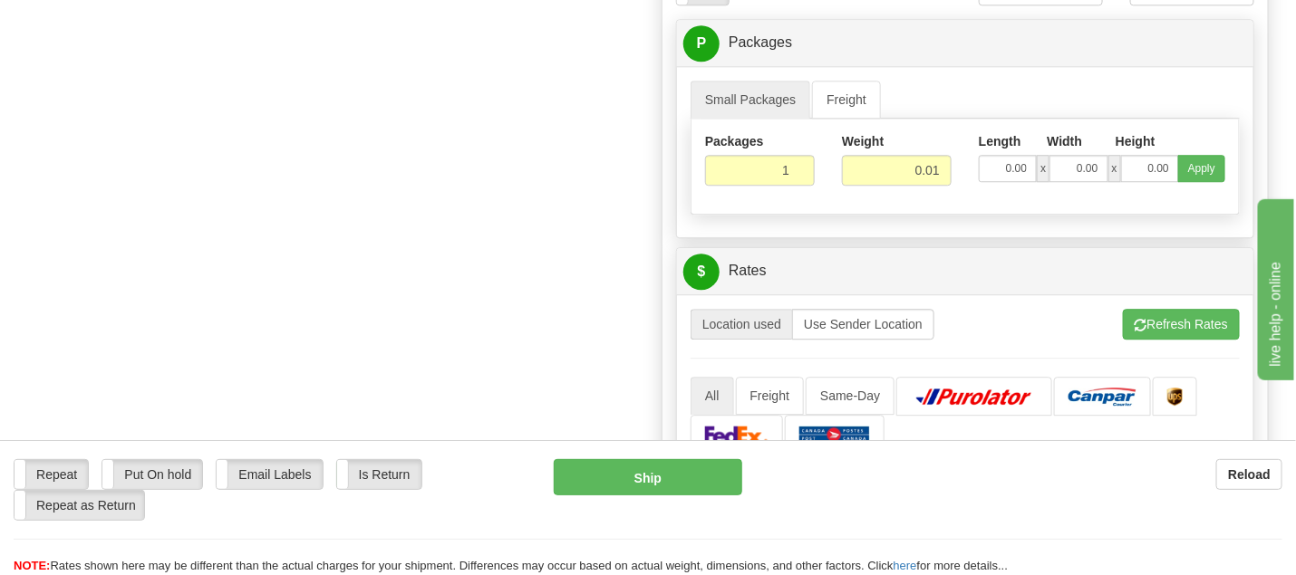
scroll to position [1803, 0]
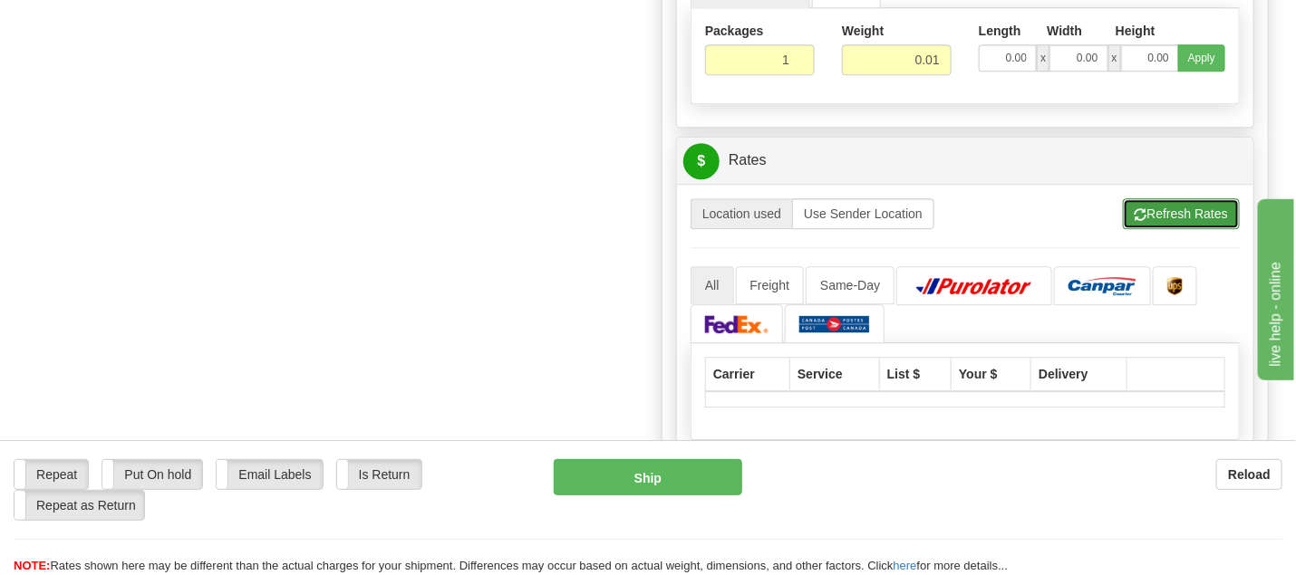
click at [1198, 200] on button "Refresh Rates" at bounding box center [1181, 213] width 117 height 31
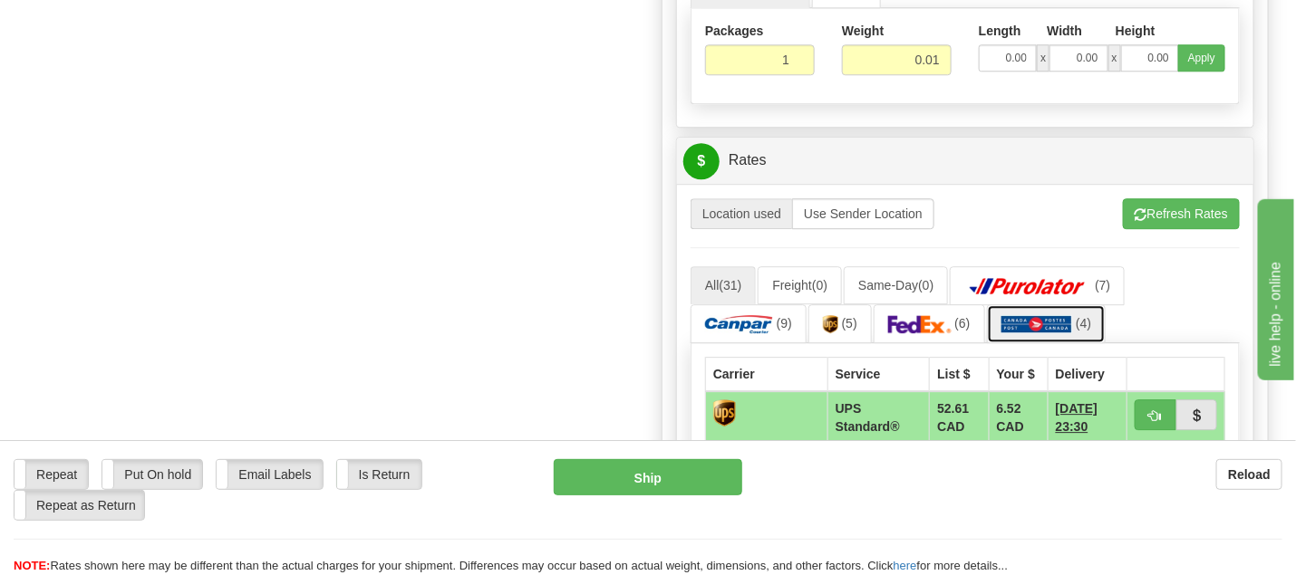
click at [1014, 315] on img at bounding box center [1037, 324] width 72 height 18
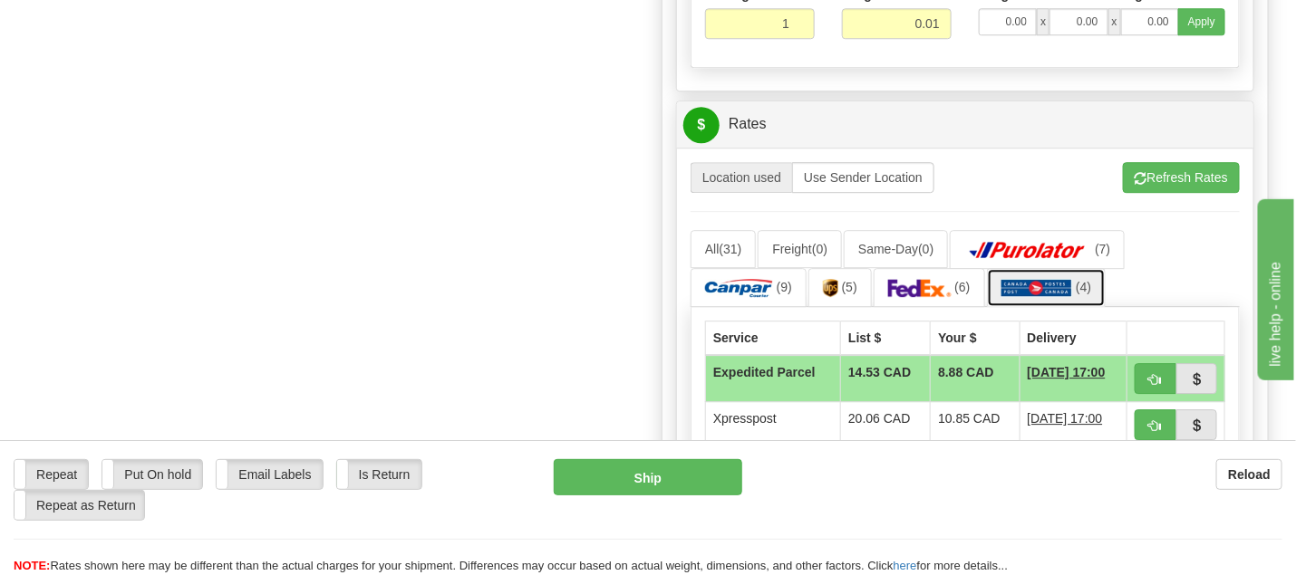
scroll to position [1836, 0]
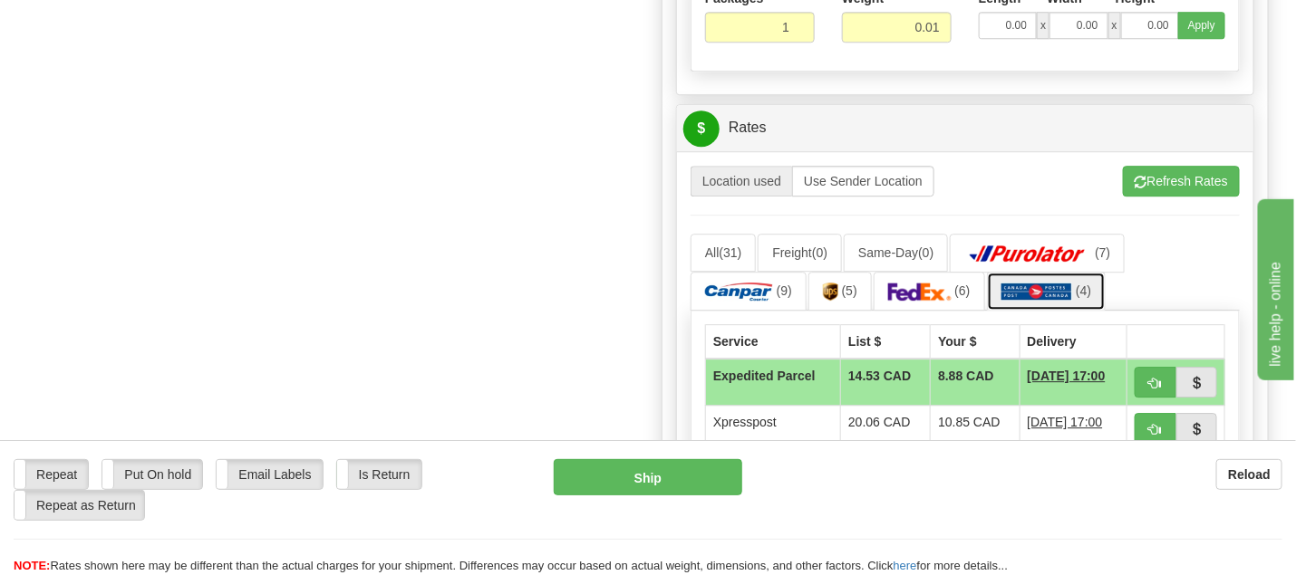
click at [1012, 285] on img at bounding box center [1037, 292] width 72 height 18
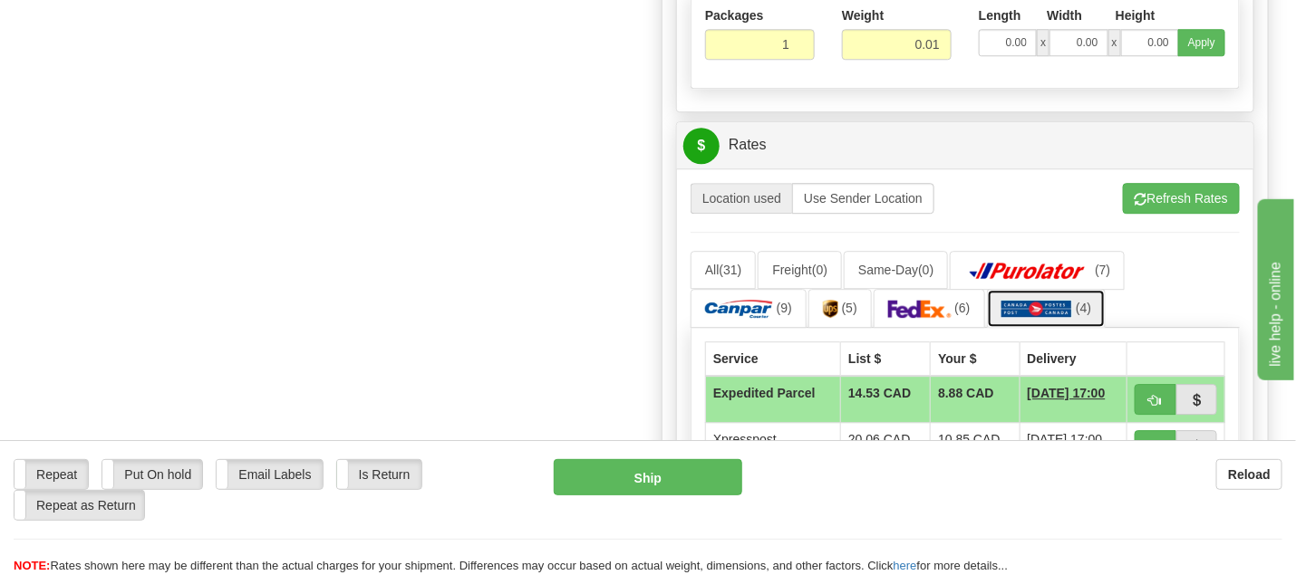
scroll to position [1834, 0]
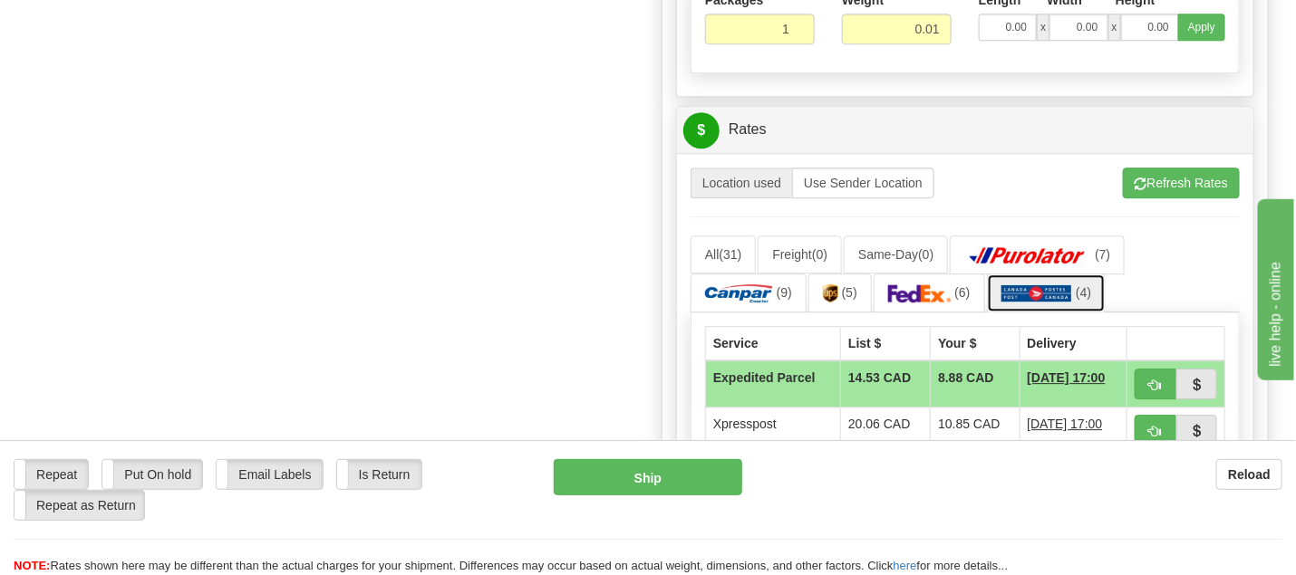
click at [1020, 290] on img at bounding box center [1037, 294] width 72 height 18
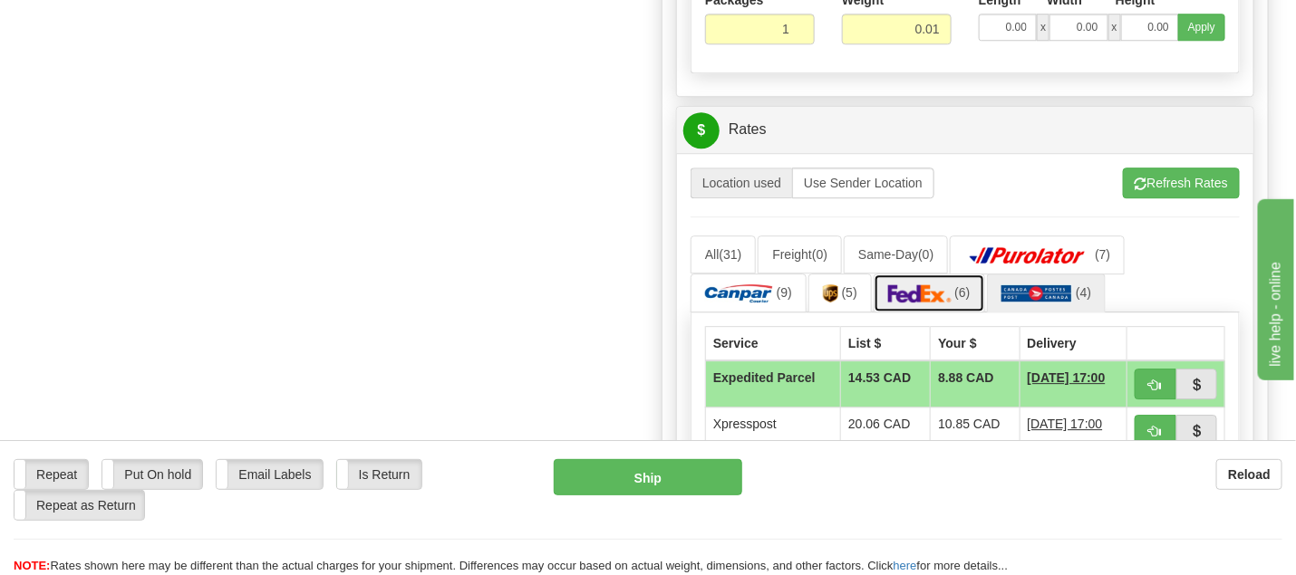
click at [921, 289] on img at bounding box center [919, 294] width 63 height 18
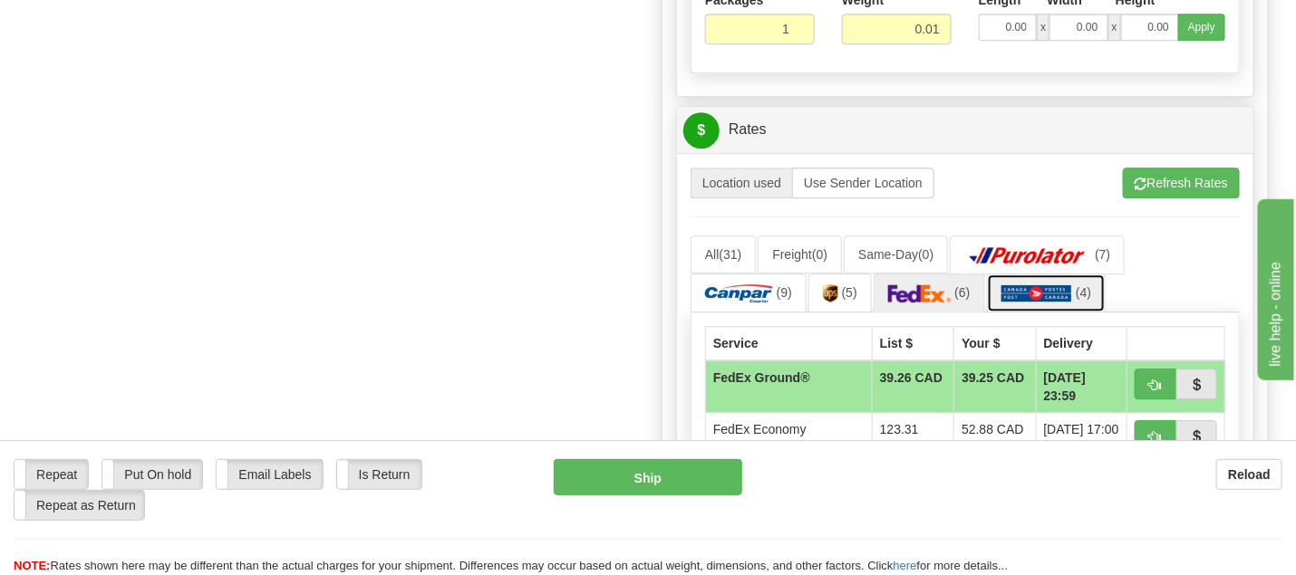
click at [1028, 289] on img at bounding box center [1037, 294] width 72 height 18
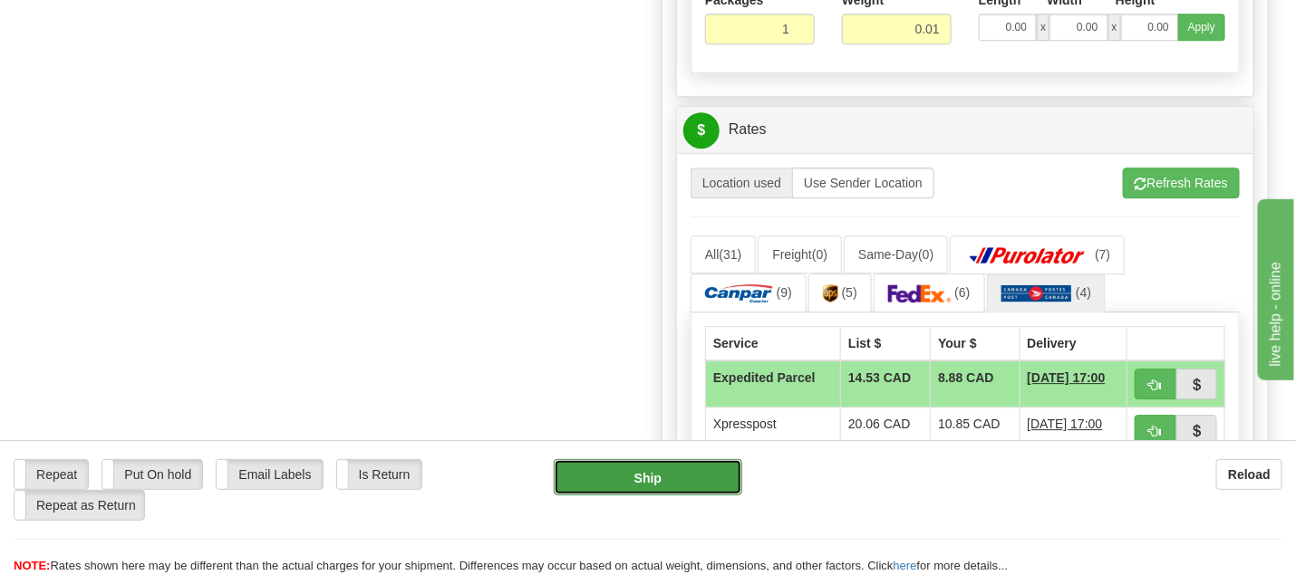
click at [632, 478] on button "Ship" at bounding box center [648, 477] width 188 height 36
type input "DOM.EP"
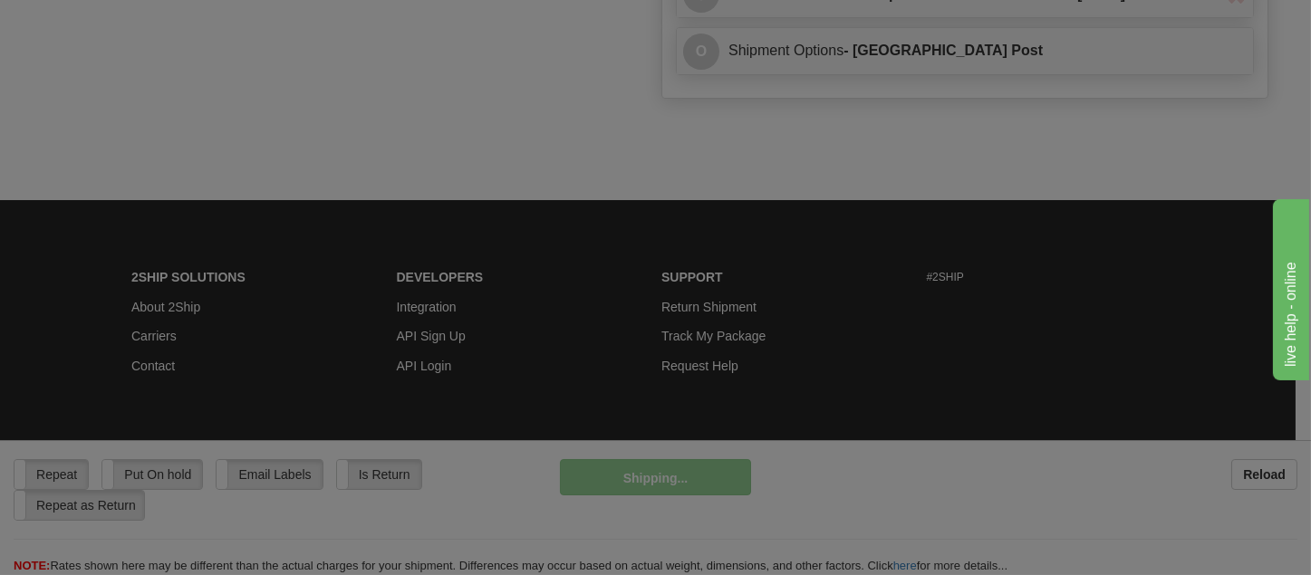
scroll to position [1158, 0]
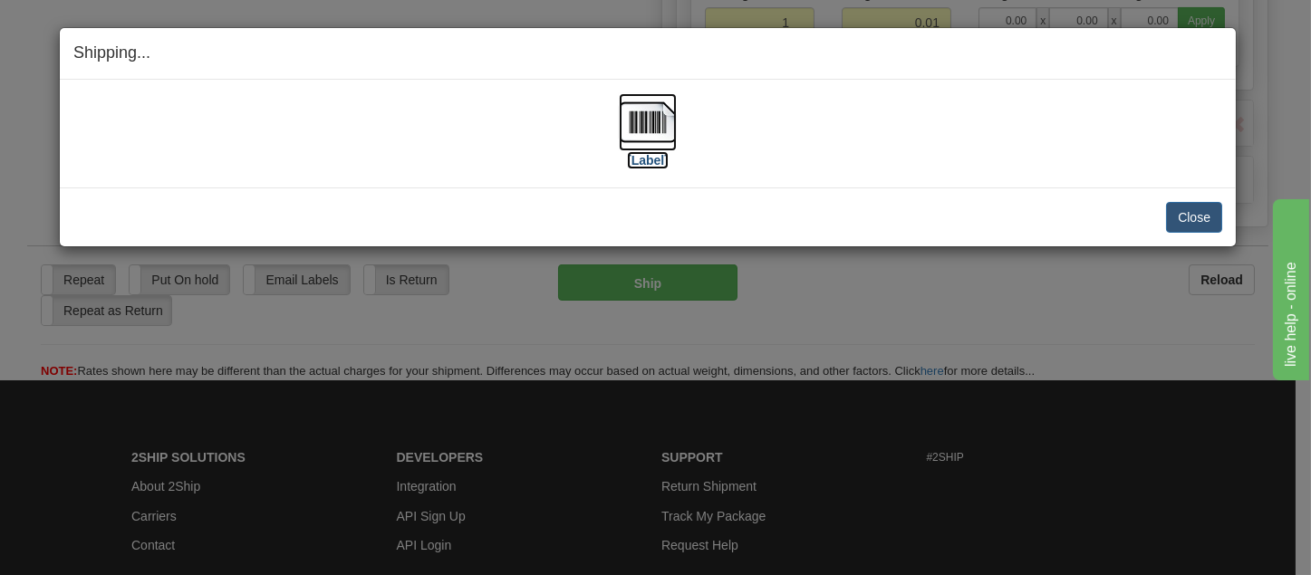
click at [663, 130] on img at bounding box center [648, 122] width 58 height 58
click at [1195, 217] on button "Close" at bounding box center [1194, 217] width 56 height 31
